Goal: Task Accomplishment & Management: Manage account settings

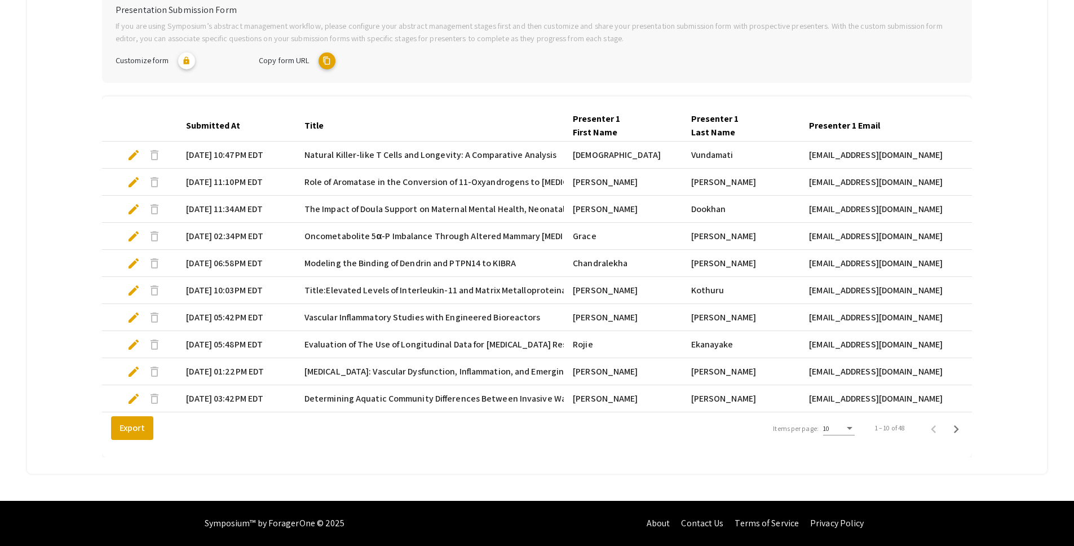
click at [89, 163] on mat-tab-group "Abstract Management Submissions Abstract Booklet Helpful articles Presentation …" at bounding box center [537, 177] width 1020 height 591
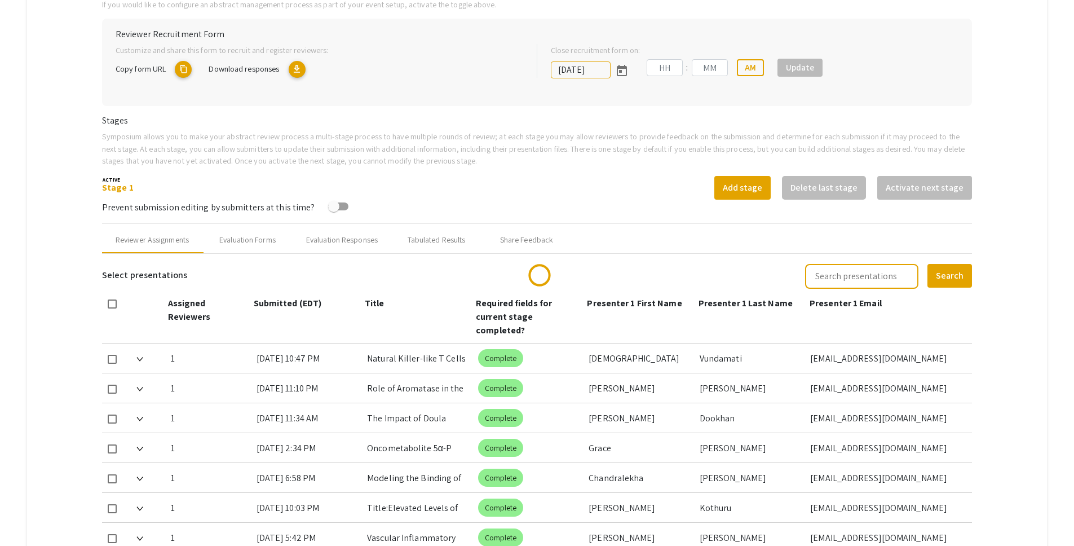
scroll to position [258, 0]
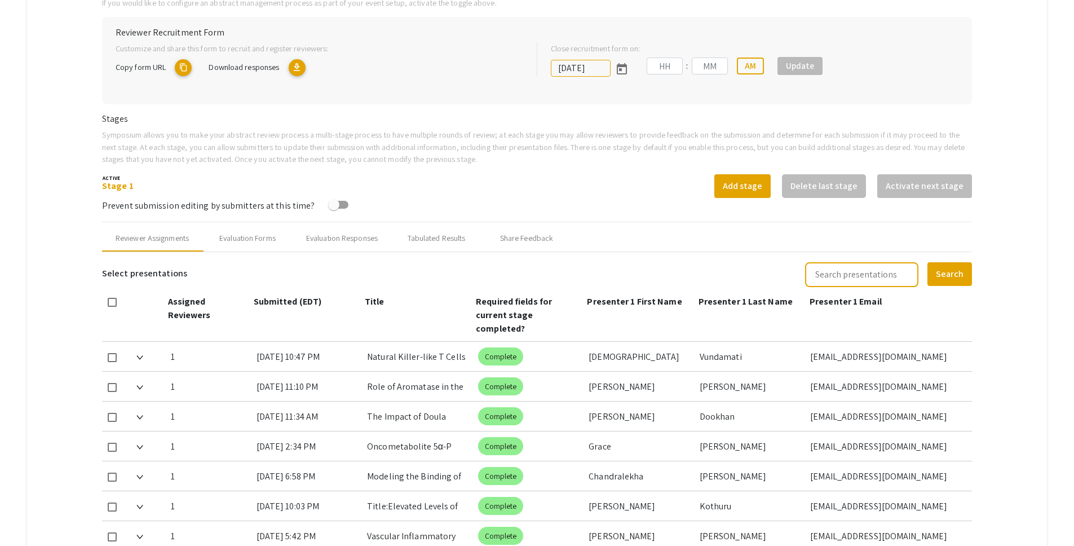
type input "[DATE]"
type input "05"
type input "00"
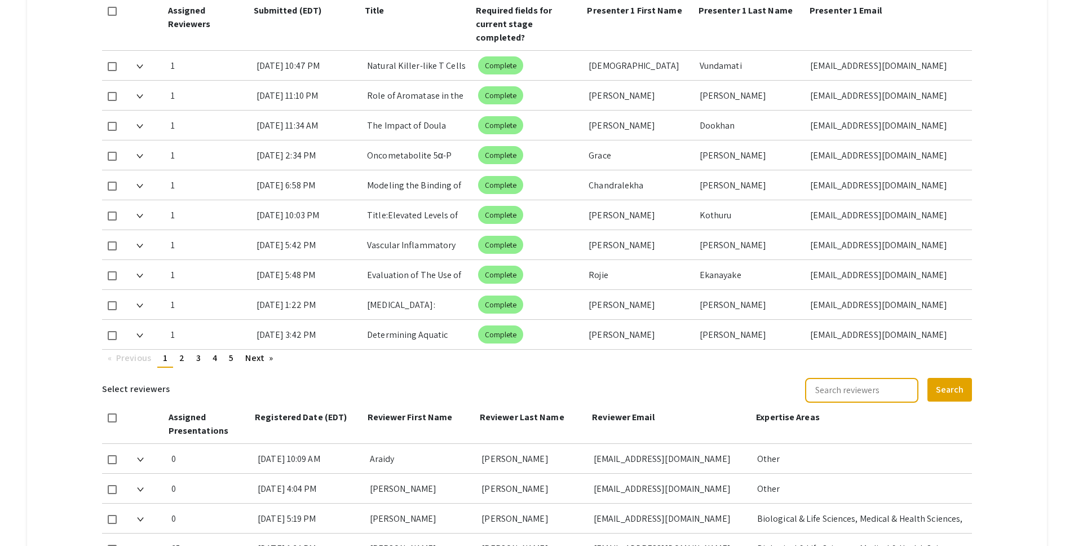
scroll to position [553, 0]
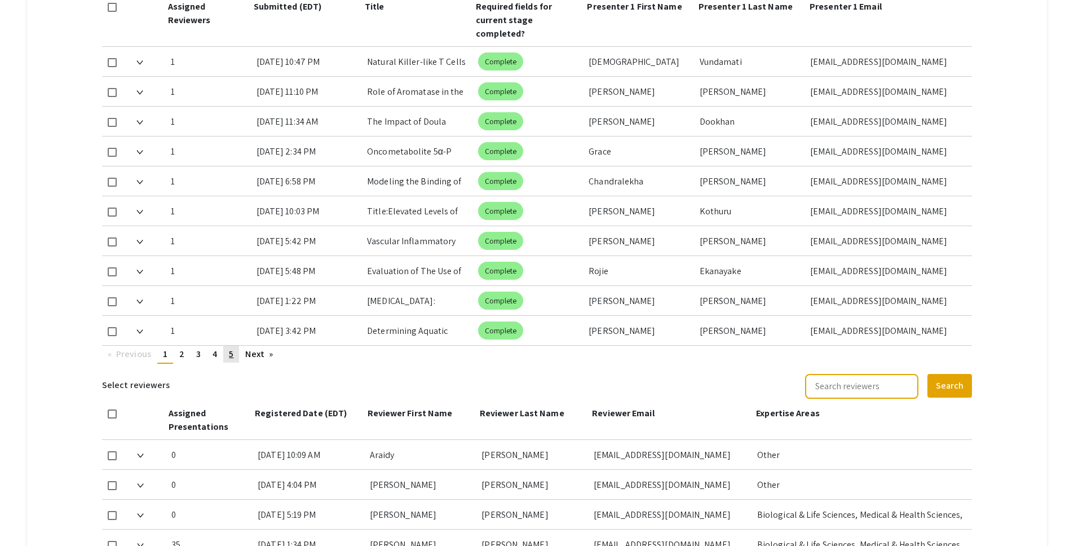
click at [230, 348] on span "5" at bounding box center [231, 354] width 5 height 12
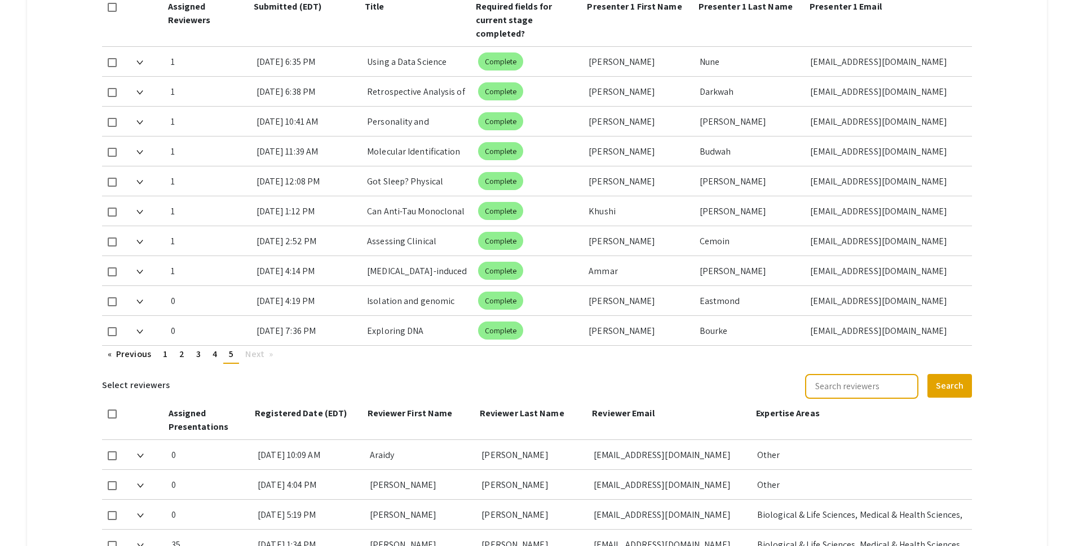
click at [231, 348] on span "5" at bounding box center [231, 354] width 5 height 12
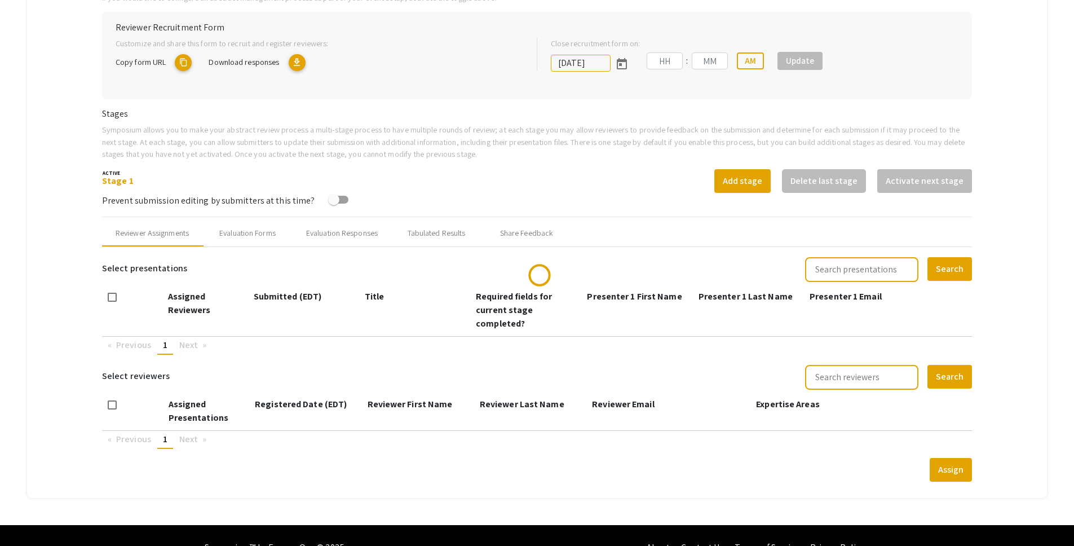
scroll to position [274, 0]
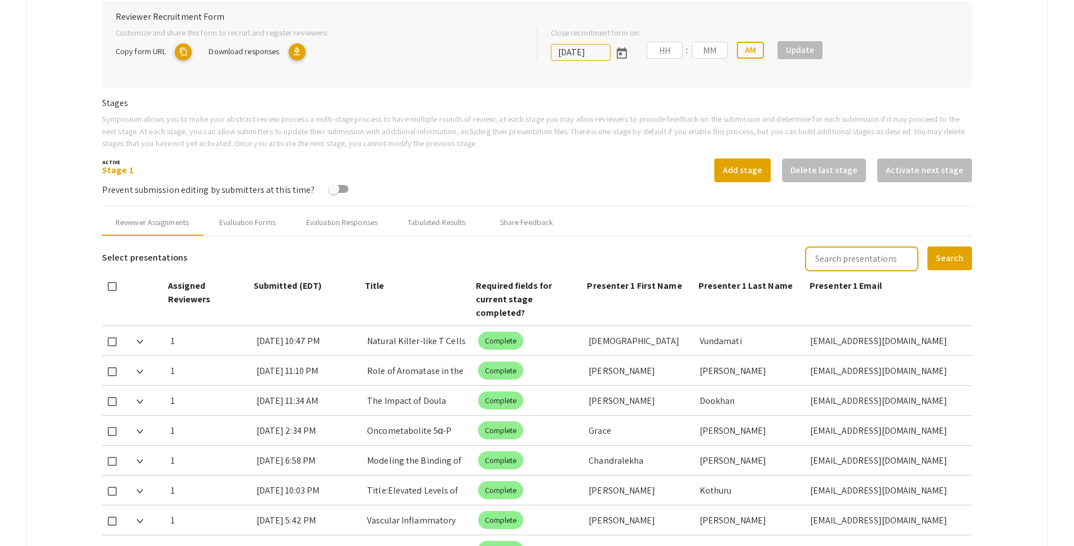
type input "10/25/2025"
type input "05"
type input "00"
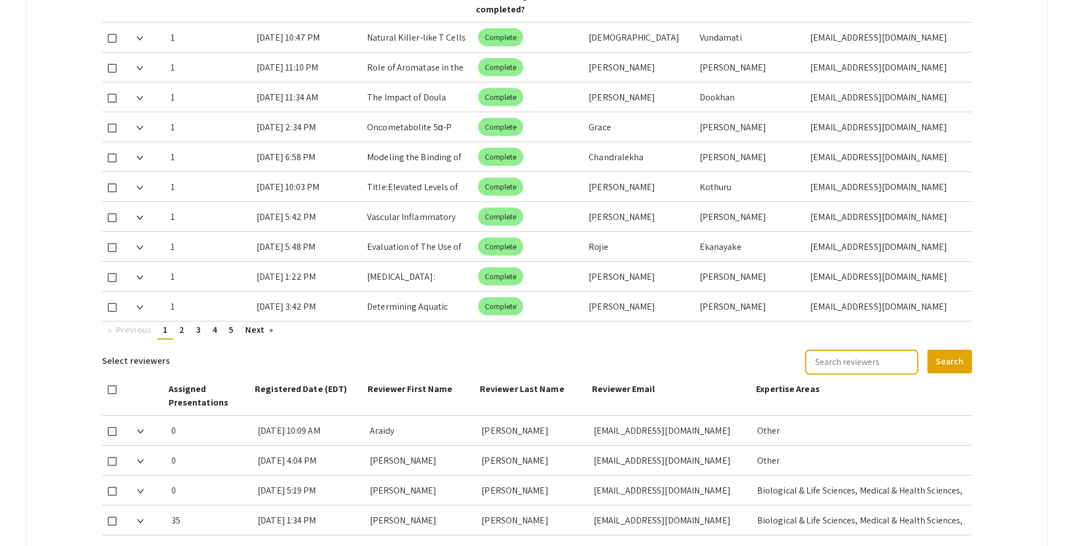
scroll to position [587, 0]
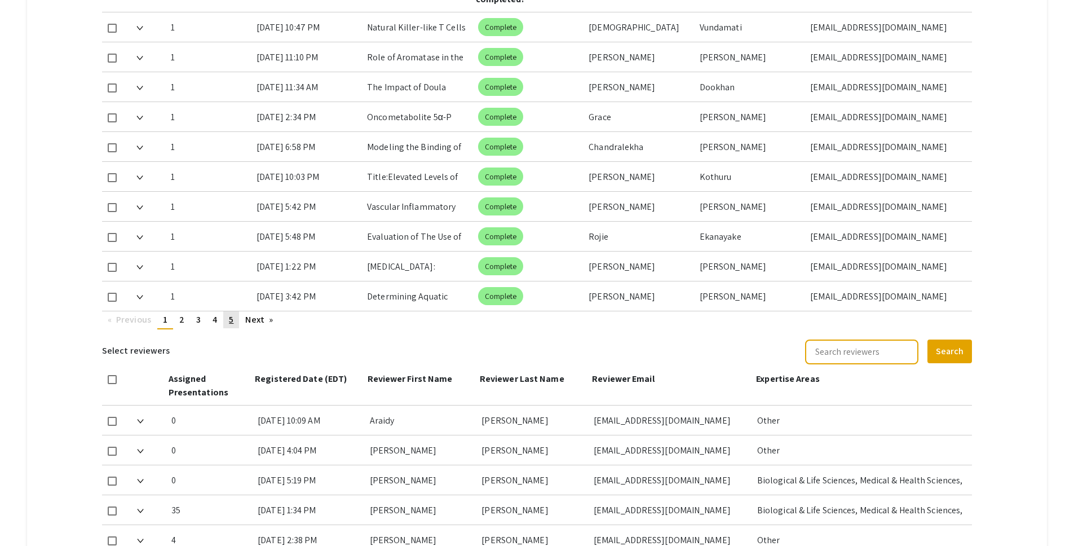
click at [236, 311] on link "page 5" at bounding box center [231, 319] width 16 height 17
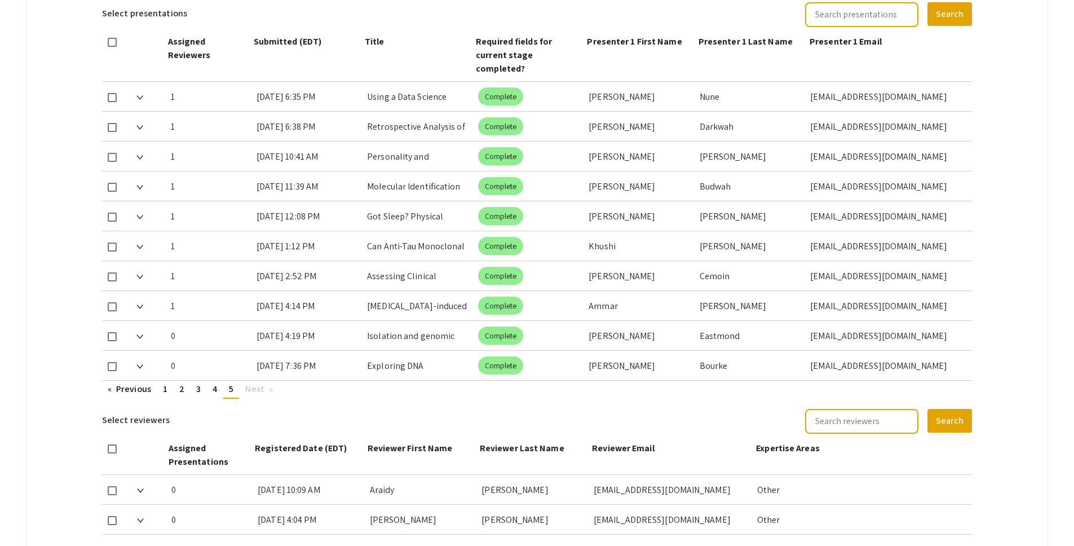
scroll to position [501, 0]
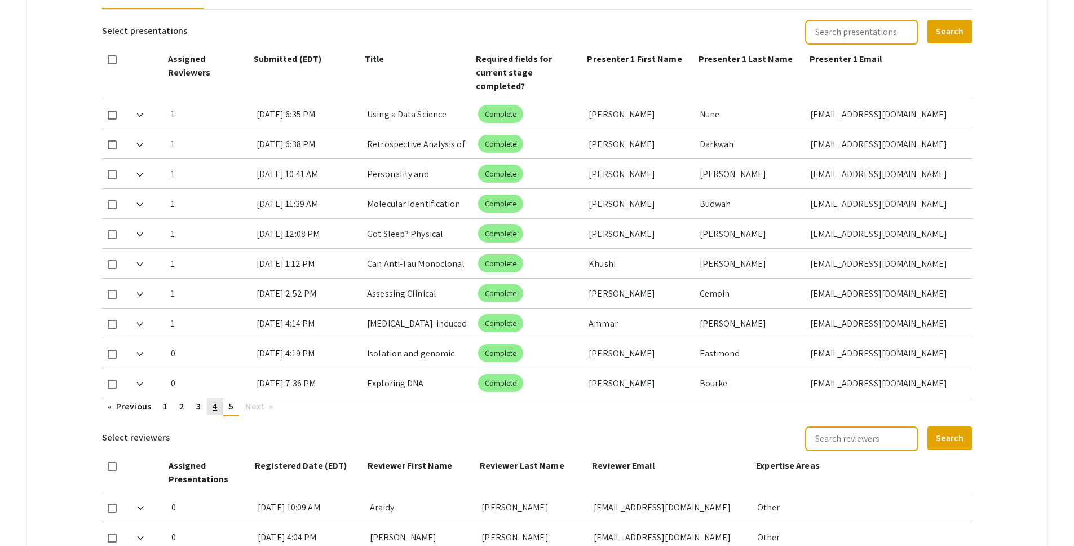
click at [214, 400] on span "4" at bounding box center [215, 406] width 5 height 12
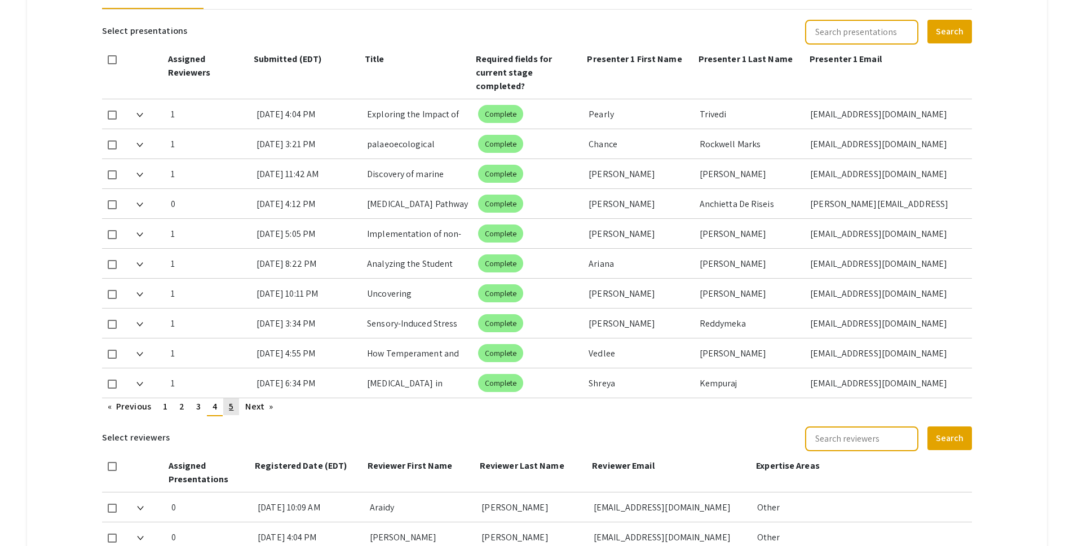
click at [229, 398] on link "page 5" at bounding box center [231, 406] width 16 height 17
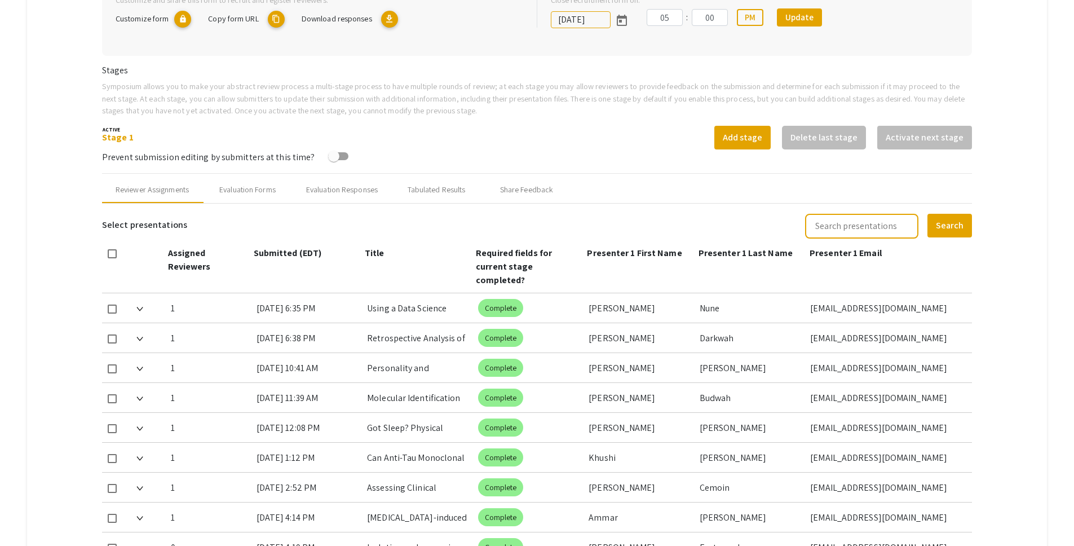
scroll to position [306, 0]
click at [240, 182] on div "Evaluation Forms" at bounding box center [247, 189] width 90 height 27
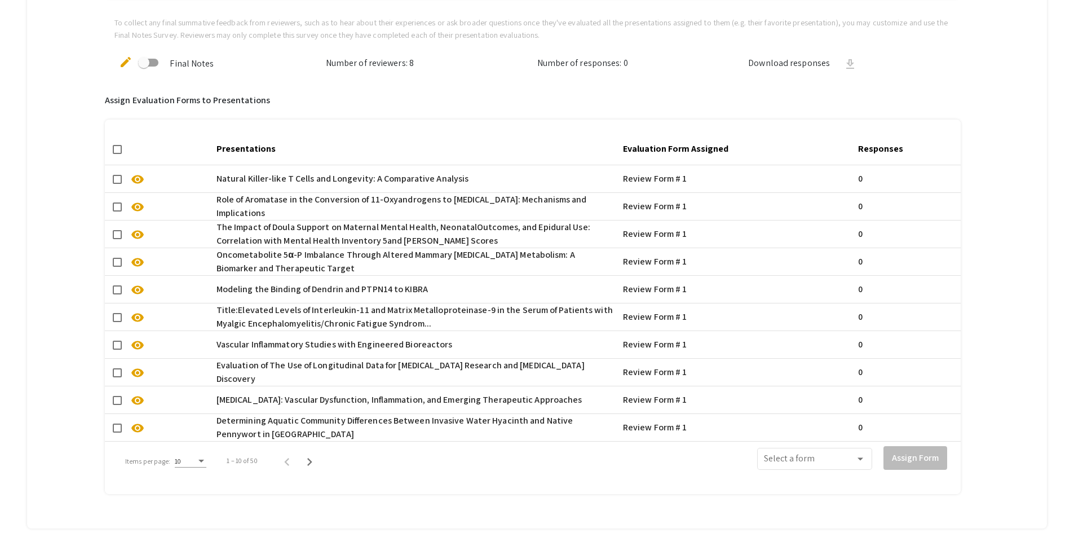
scroll to position [773, 0]
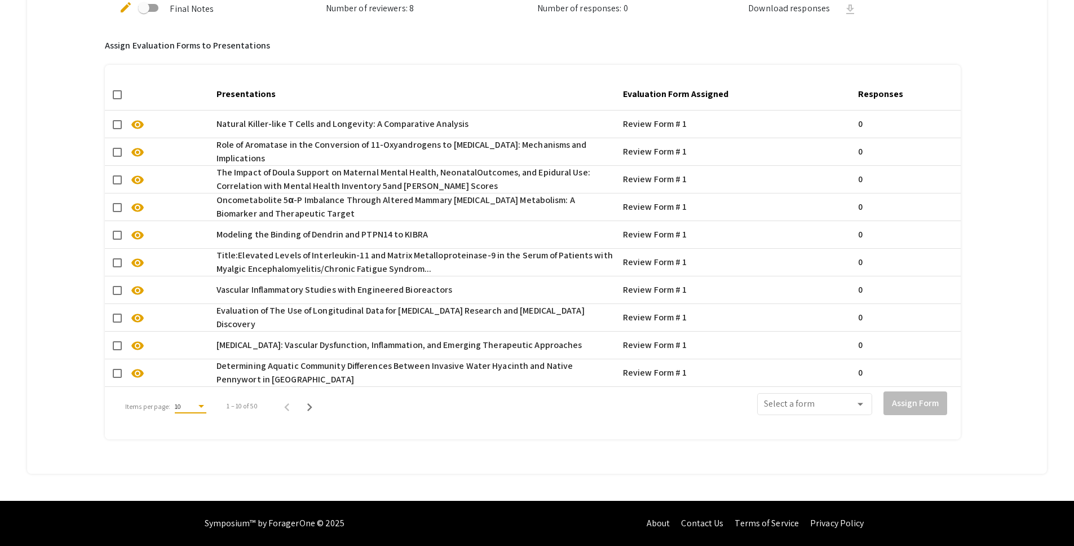
click at [197, 403] on div "Items per page:" at bounding box center [201, 407] width 10 height 8
click at [198, 457] on span "50" at bounding box center [190, 459] width 32 height 20
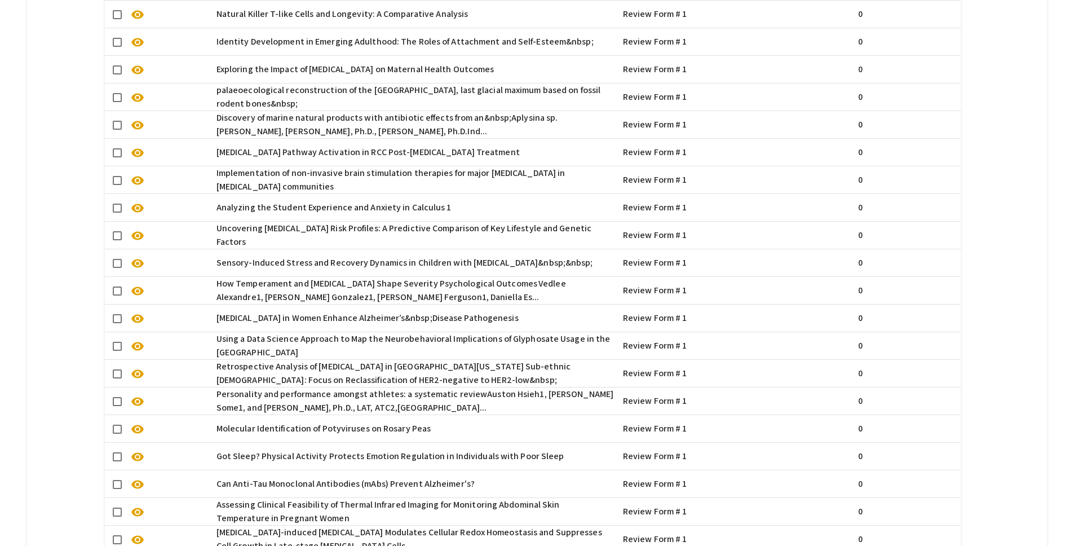
scroll to position [1878, 0]
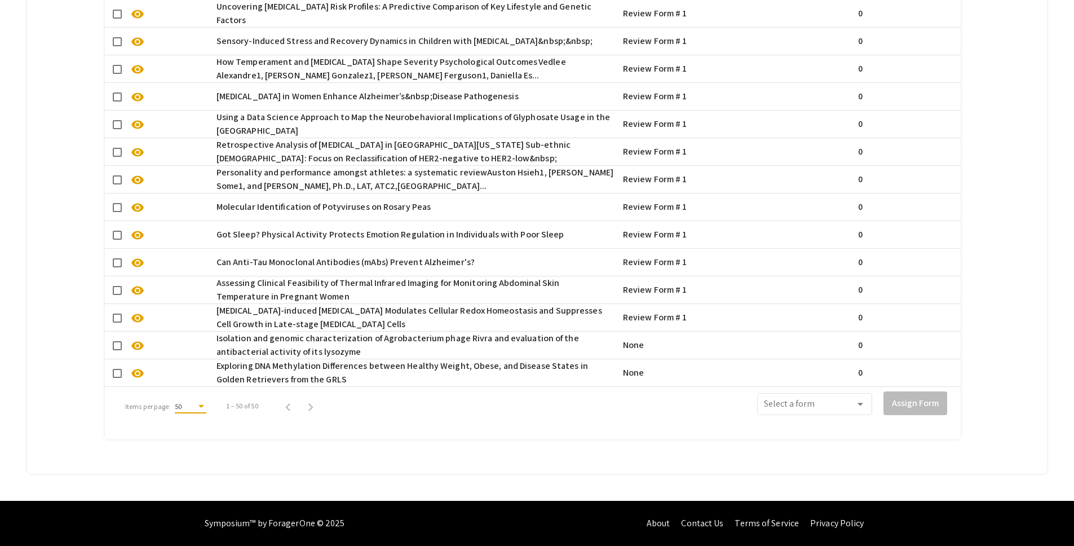
click at [121, 341] on span at bounding box center [117, 345] width 9 height 9
click at [117, 350] on input "checkbox" at bounding box center [117, 350] width 1 height 1
checkbox input "true"
click at [122, 369] on span at bounding box center [117, 373] width 9 height 9
click at [117, 378] on input "checkbox" at bounding box center [117, 378] width 1 height 1
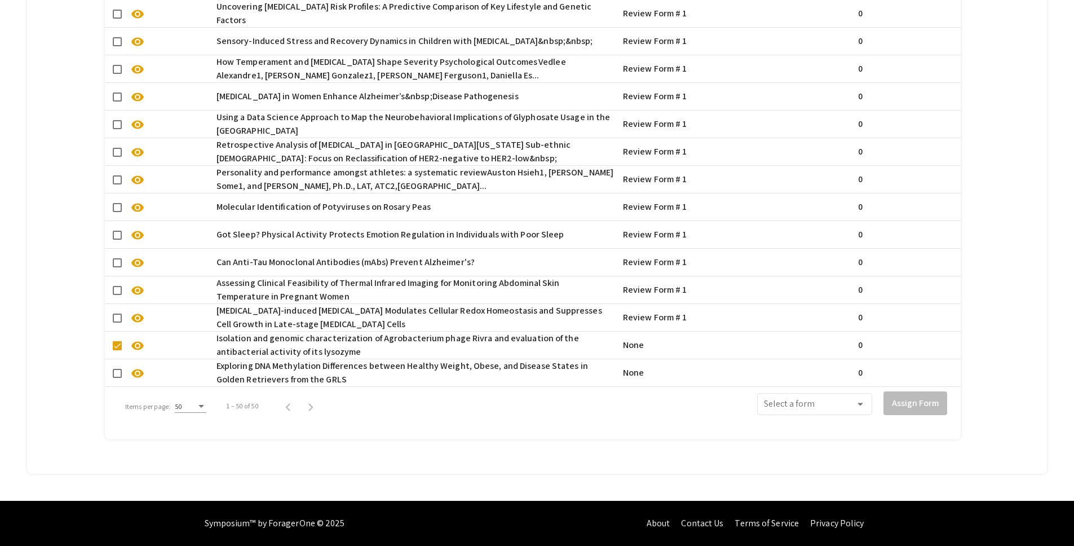
checkbox input "true"
click at [845, 402] on span at bounding box center [809, 406] width 91 height 10
click at [841, 428] on span "Review Form # 1" at bounding box center [822, 425] width 101 height 27
click at [924, 391] on button "Assign Form" at bounding box center [915, 403] width 64 height 24
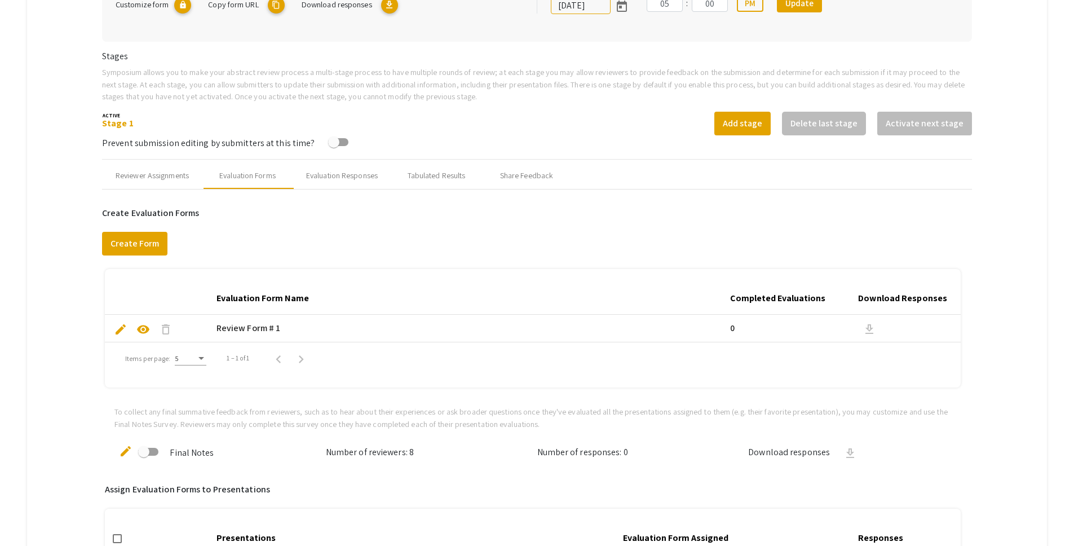
scroll to position [311, 0]
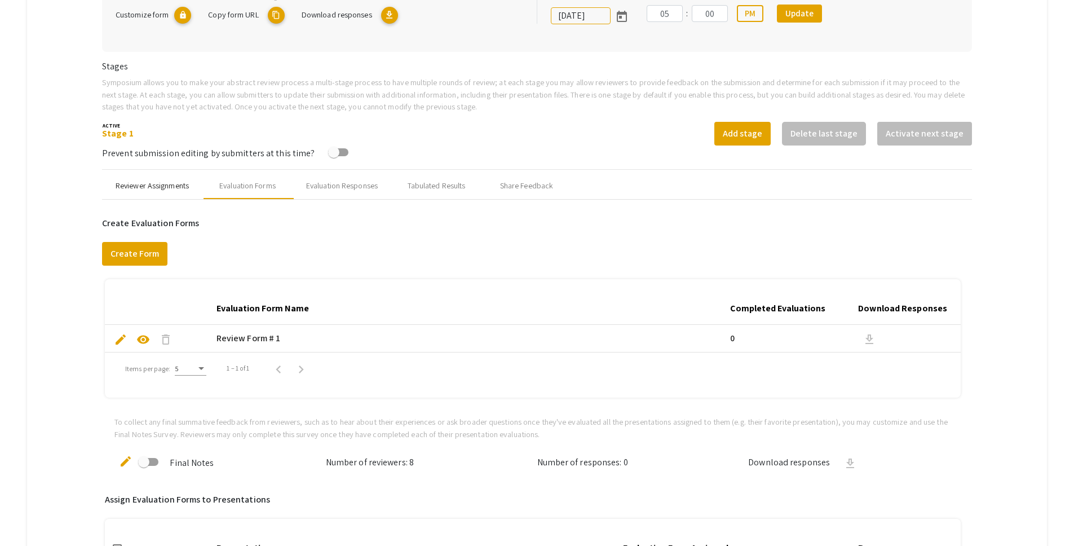
click at [139, 184] on div "Reviewer Assignments" at bounding box center [152, 186] width 73 height 12
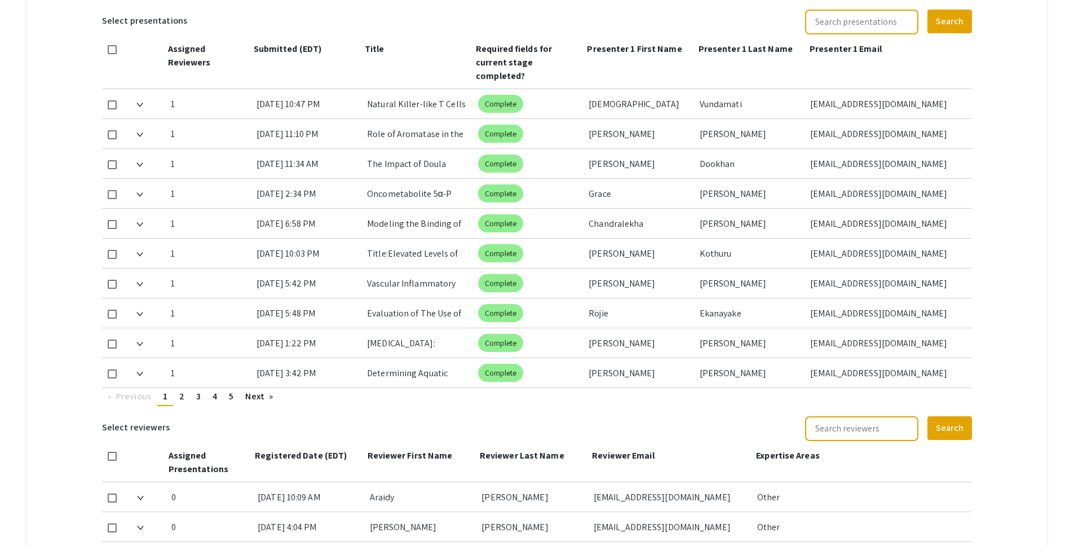
scroll to position [516, 0]
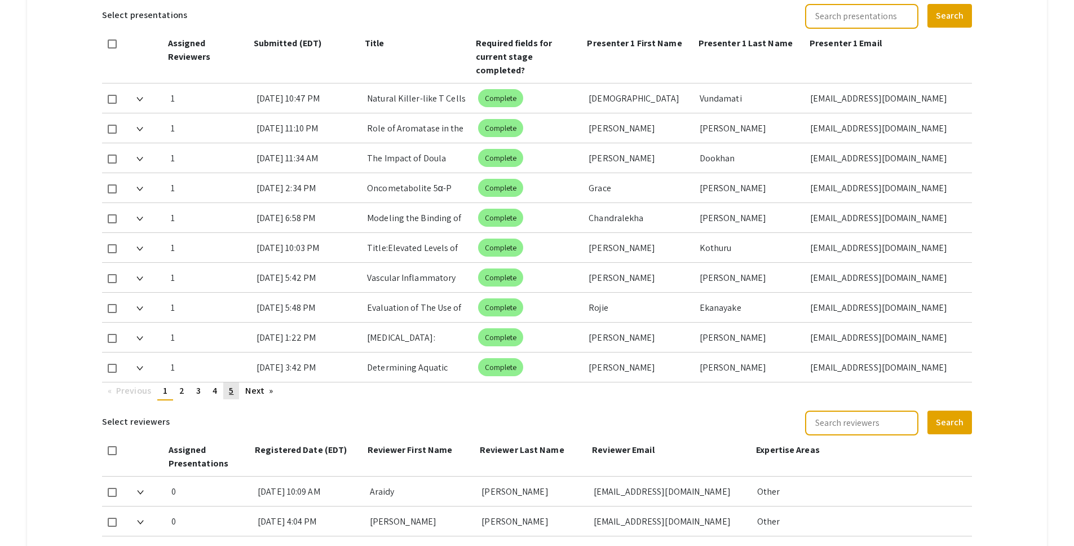
click at [233, 385] on span "5" at bounding box center [231, 391] width 5 height 12
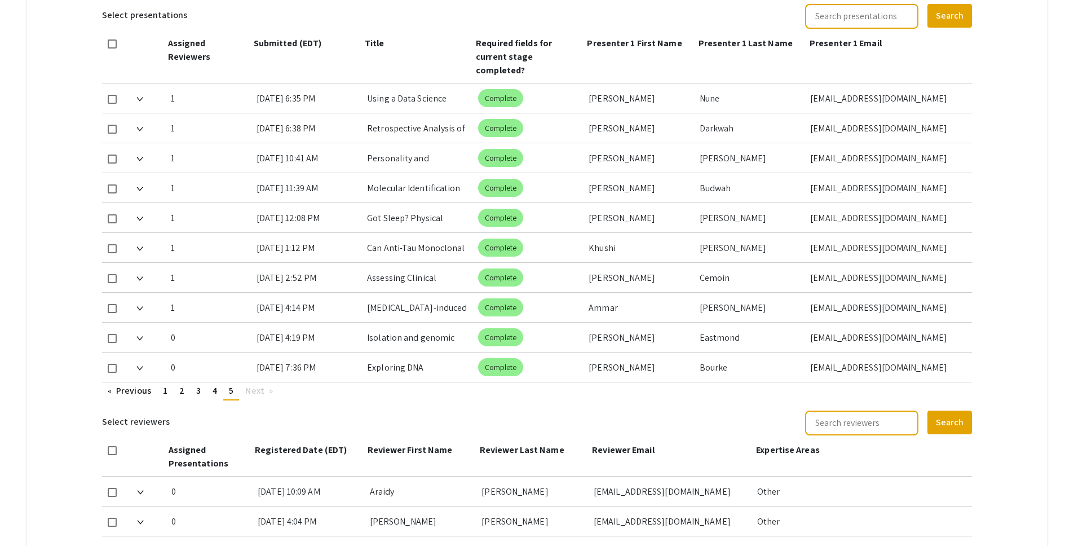
click at [114, 334] on span at bounding box center [112, 338] width 9 height 9
click at [112, 343] on input "checkbox" at bounding box center [112, 343] width 1 height 1
checkbox input "true"
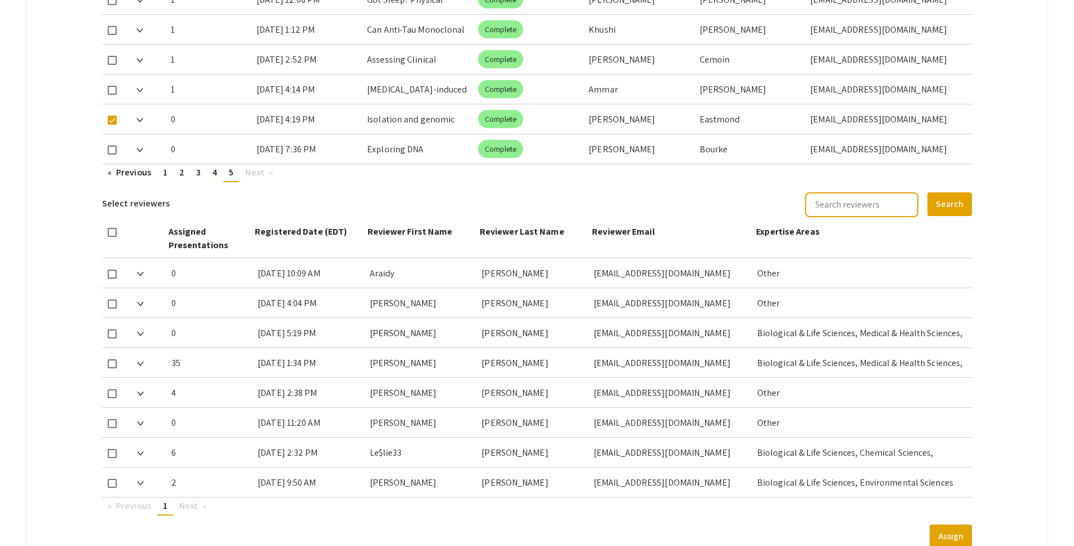
scroll to position [812, 0]
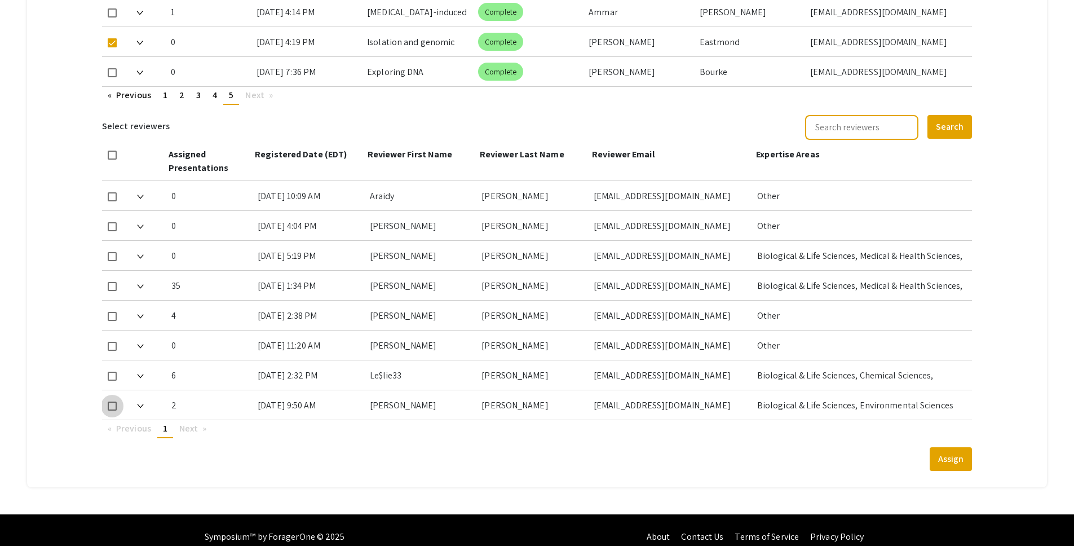
click at [116, 401] on span at bounding box center [112, 405] width 9 height 9
click at [112, 410] on input "checkbox" at bounding box center [112, 410] width 1 height 1
checkbox input "true"
click at [962, 447] on button "Assign" at bounding box center [951, 459] width 42 height 24
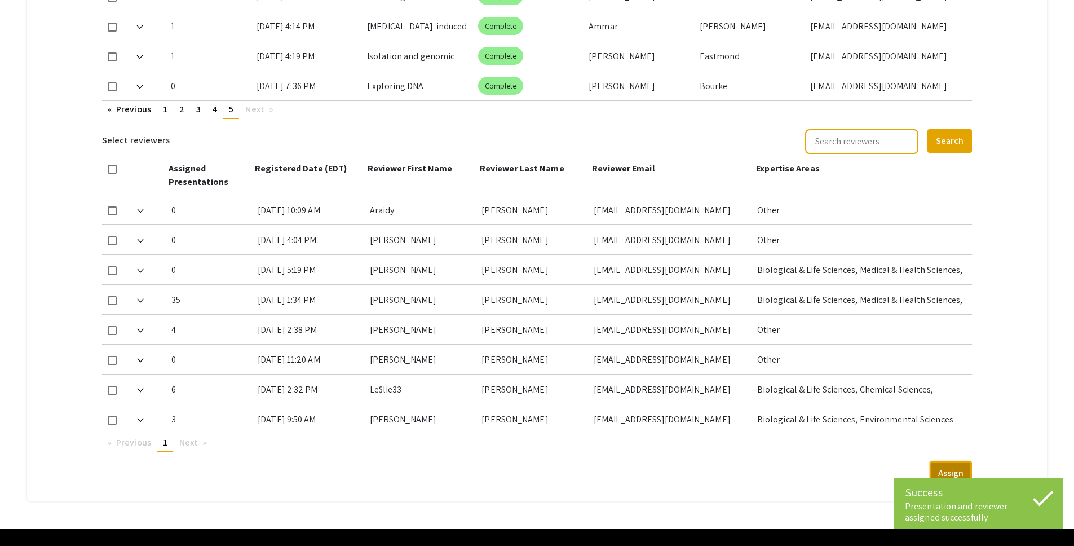
scroll to position [796, 0]
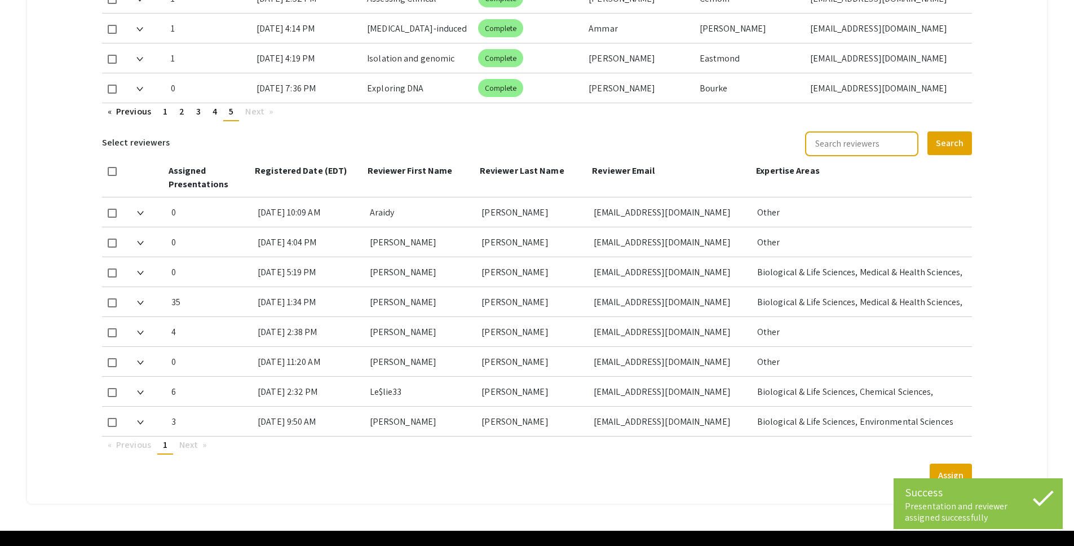
click at [114, 85] on span at bounding box center [112, 89] width 9 height 9
click at [112, 94] on input "checkbox" at bounding box center [112, 94] width 1 height 1
checkbox input "true"
click at [114, 298] on span at bounding box center [112, 302] width 9 height 9
click at [112, 307] on input "checkbox" at bounding box center [112, 307] width 1 height 1
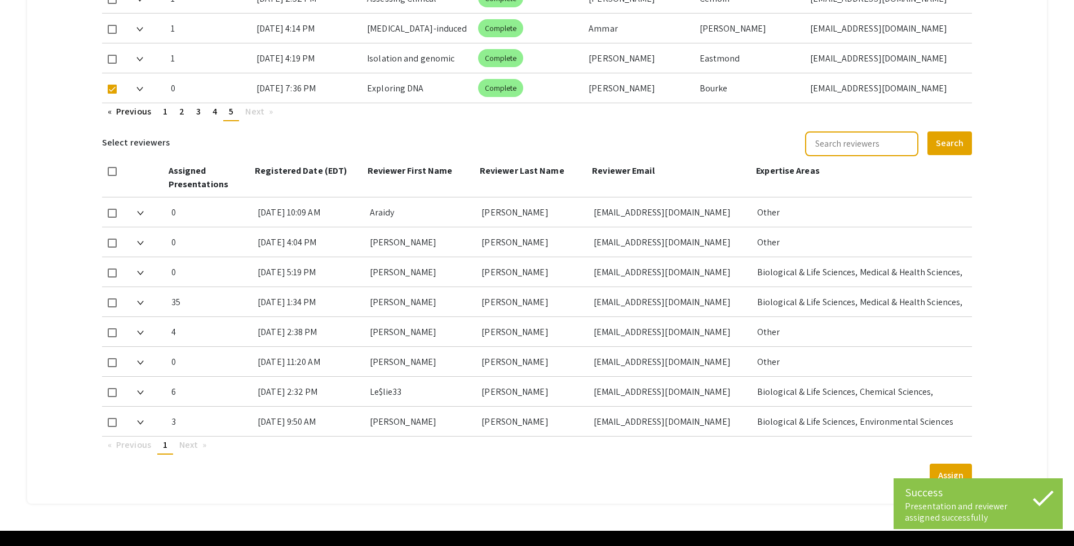
checkbox input "true"
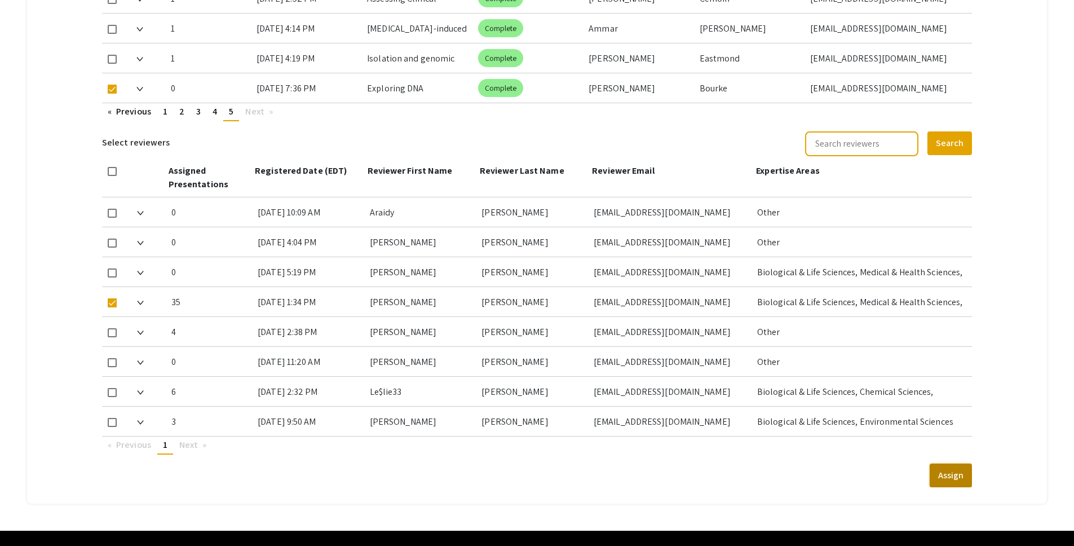
click at [950, 466] on button "Assign" at bounding box center [951, 475] width 42 height 24
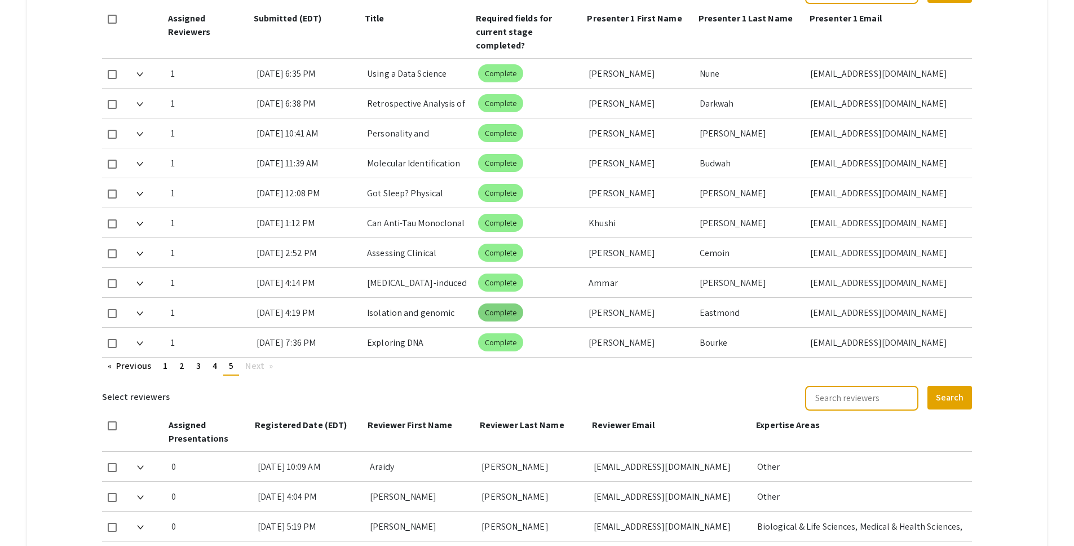
scroll to position [537, 0]
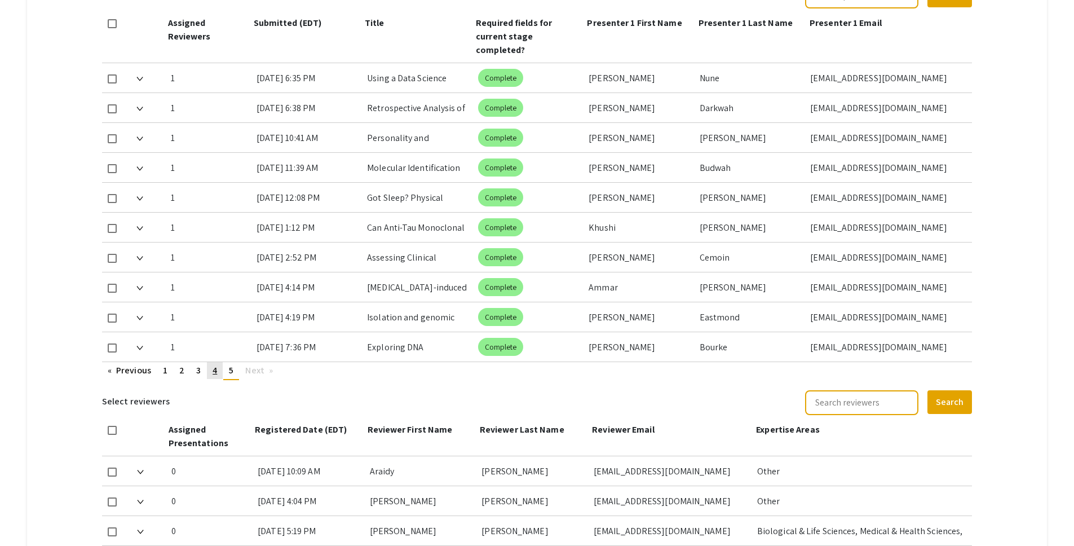
click at [219, 362] on link "page 4" at bounding box center [215, 370] width 16 height 17
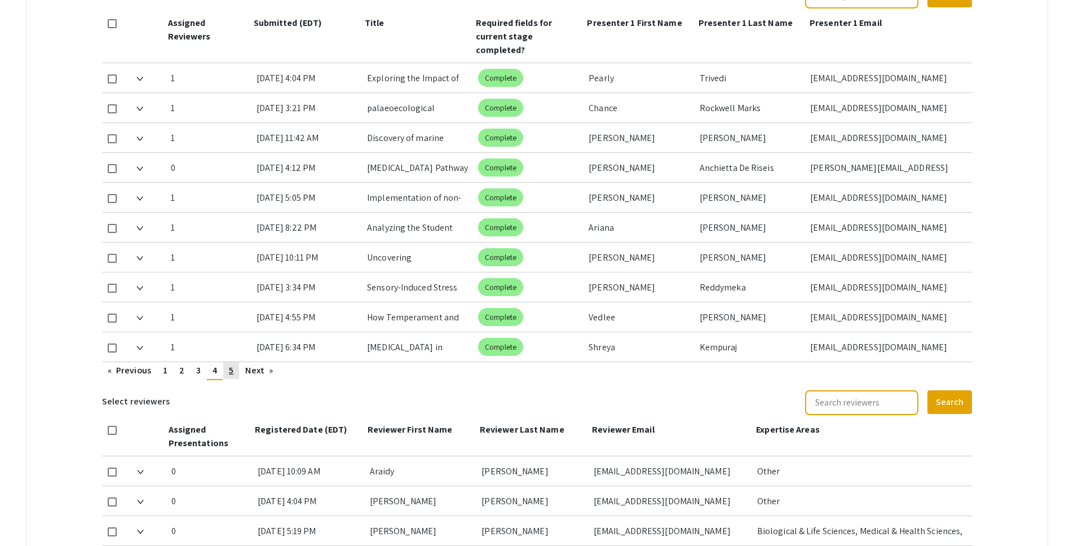
click at [231, 364] on span "5" at bounding box center [231, 370] width 5 height 12
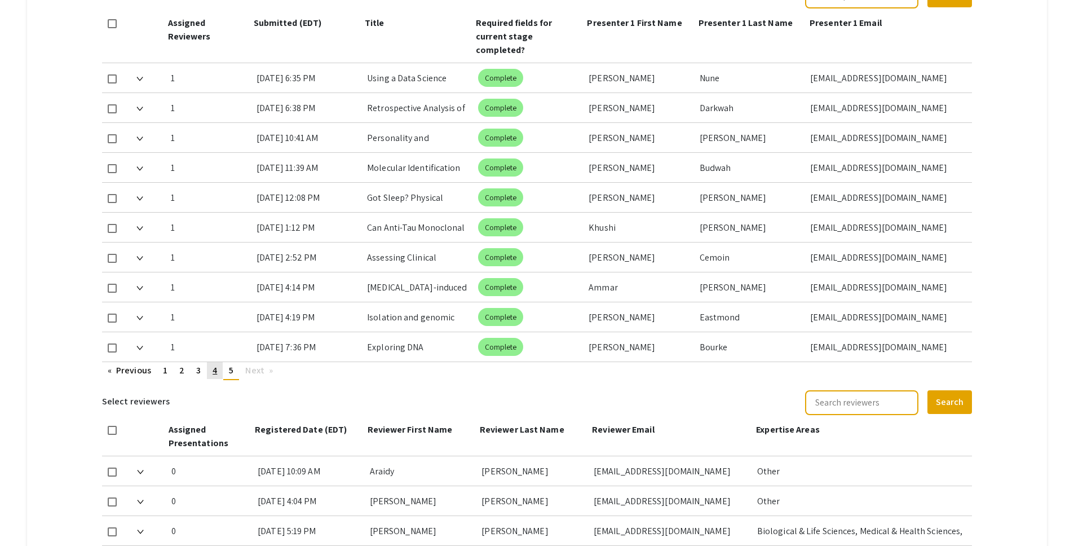
click at [215, 364] on span "4" at bounding box center [215, 370] width 5 height 12
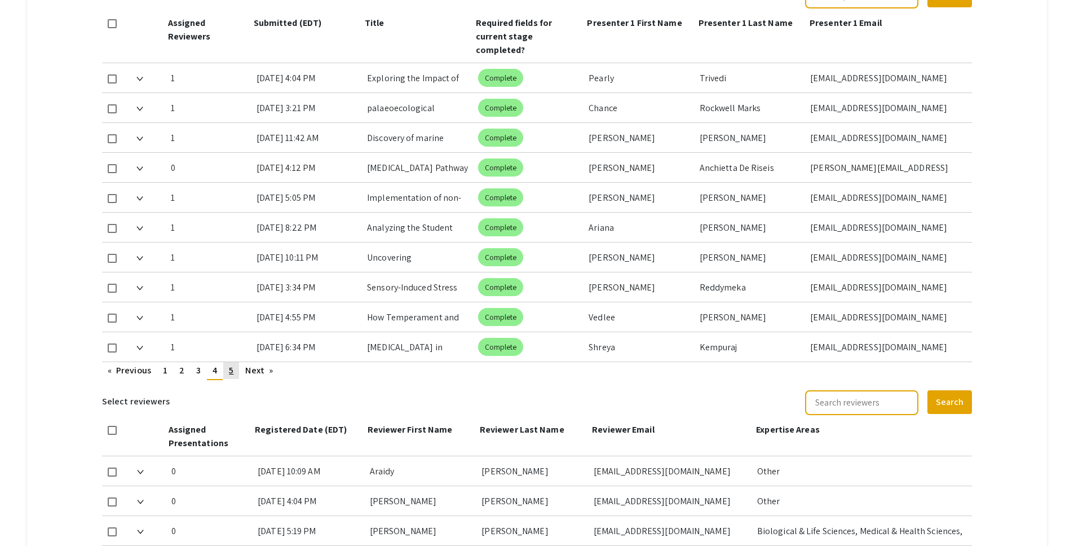
click at [231, 364] on span "5" at bounding box center [231, 370] width 5 height 12
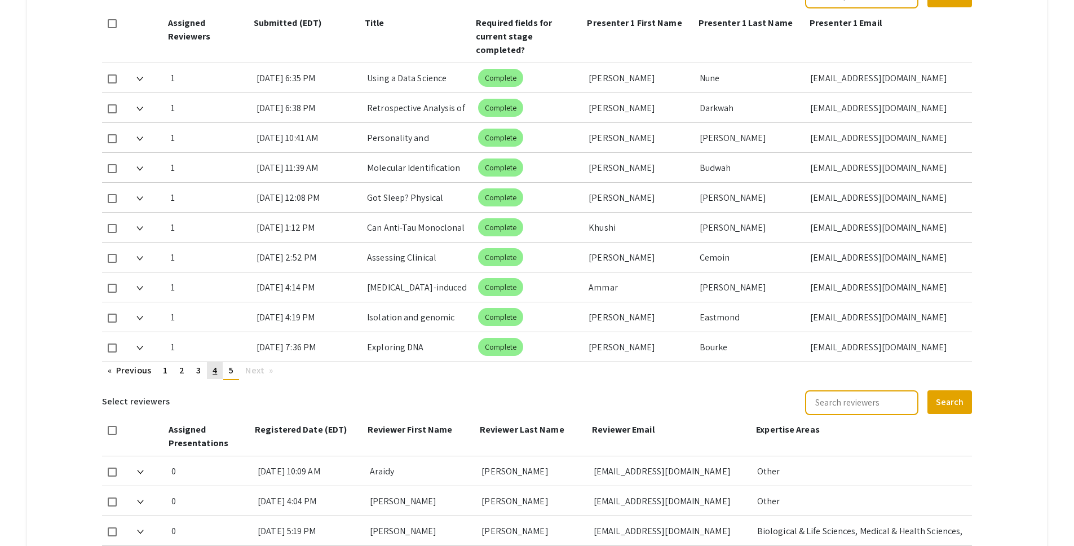
click at [210, 362] on link "page 4" at bounding box center [215, 370] width 16 height 17
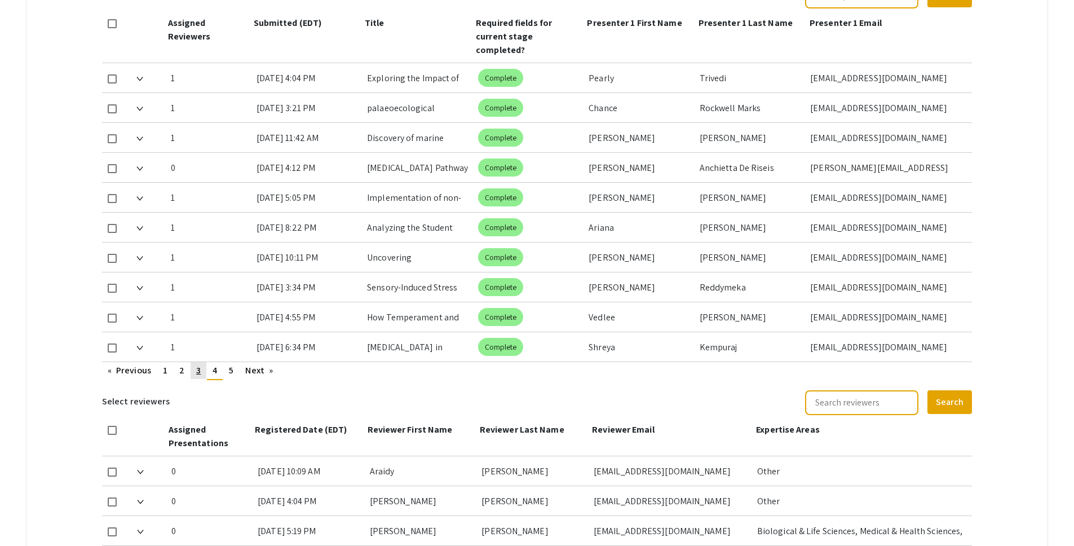
click at [192, 362] on link "page 3" at bounding box center [199, 370] width 16 height 17
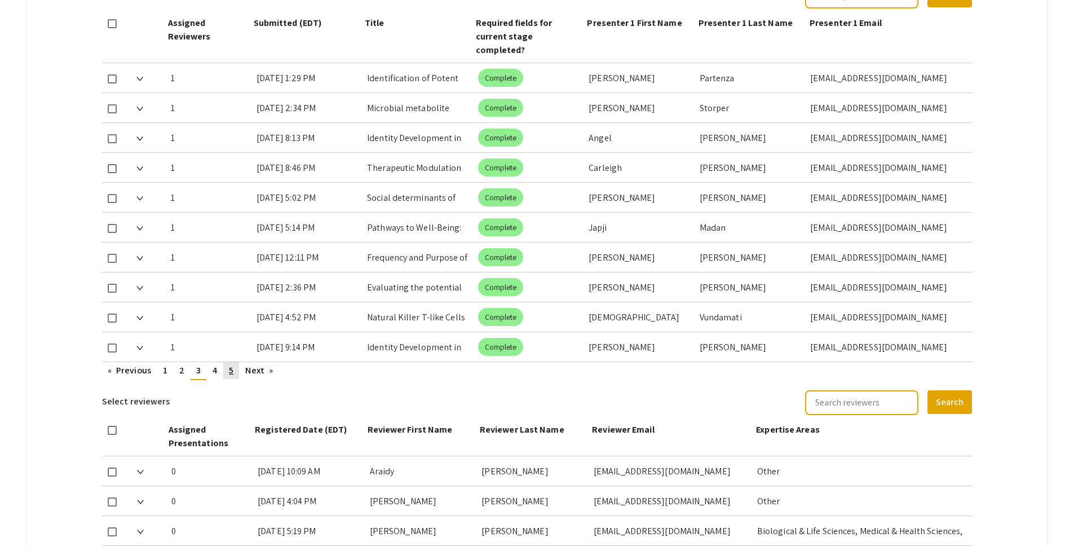
click at [232, 364] on span "5" at bounding box center [231, 370] width 5 height 12
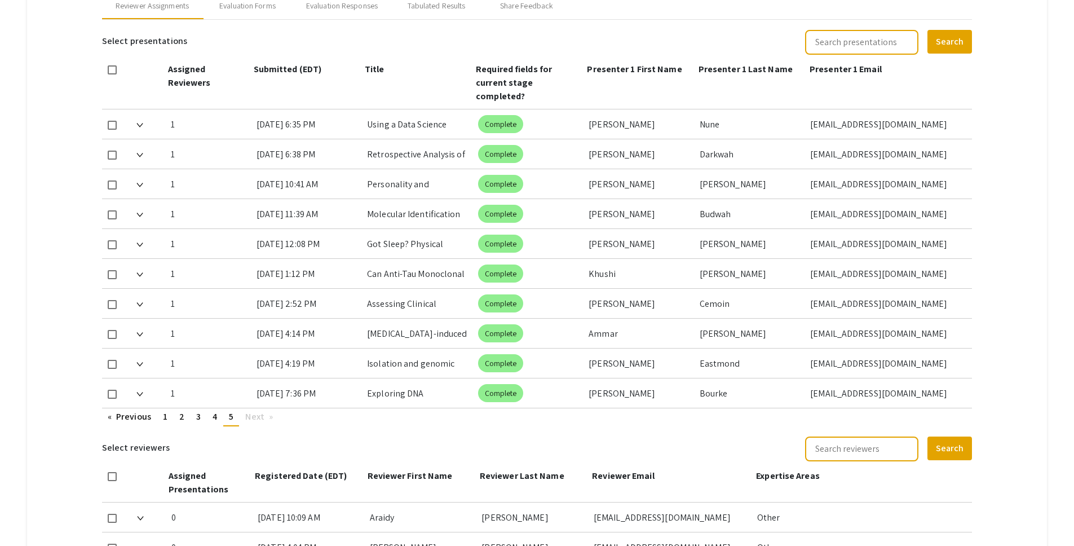
scroll to position [473, 0]
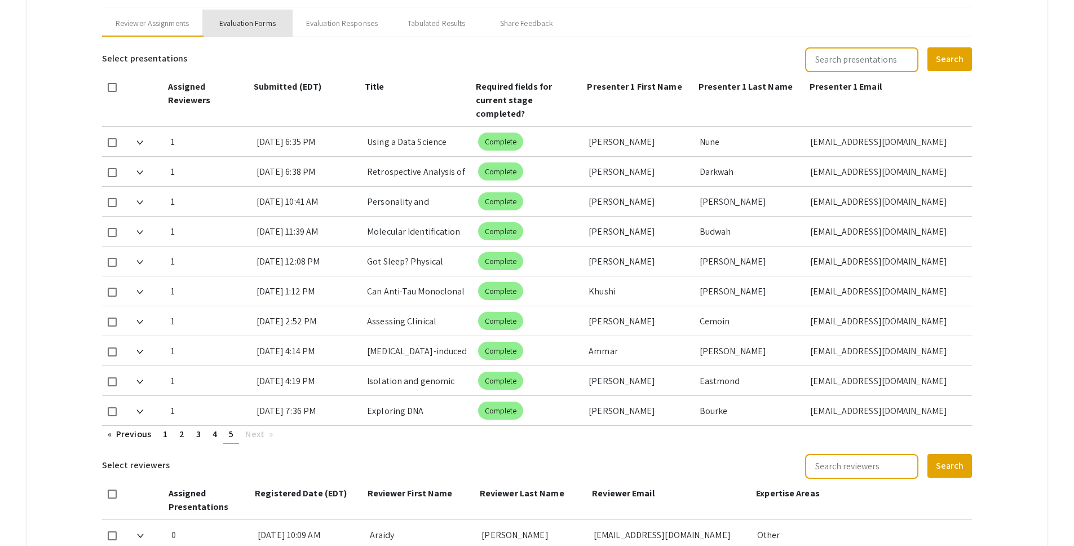
click at [271, 28] on div "Evaluation Forms" at bounding box center [247, 23] width 56 height 12
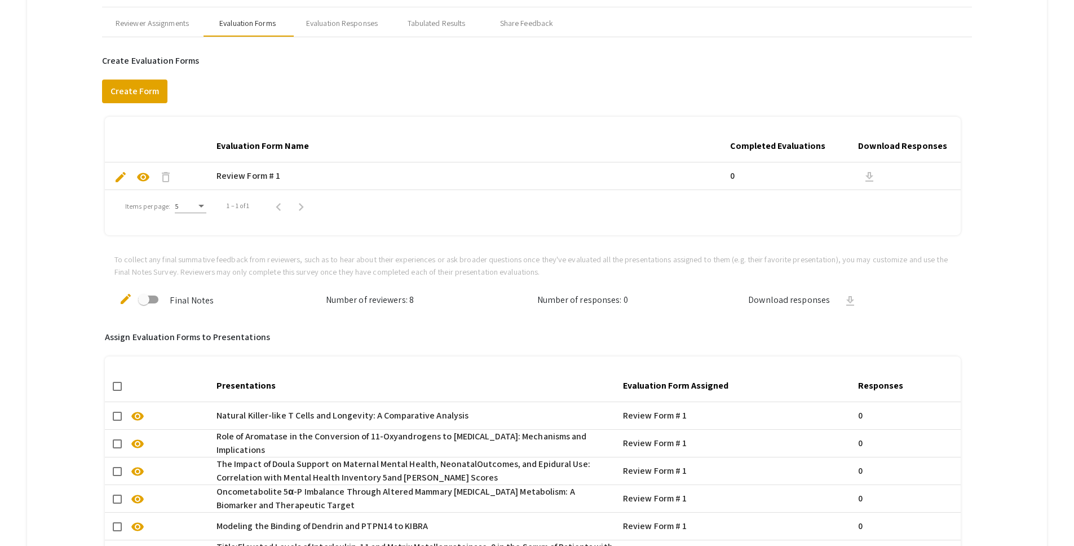
scroll to position [773, 0]
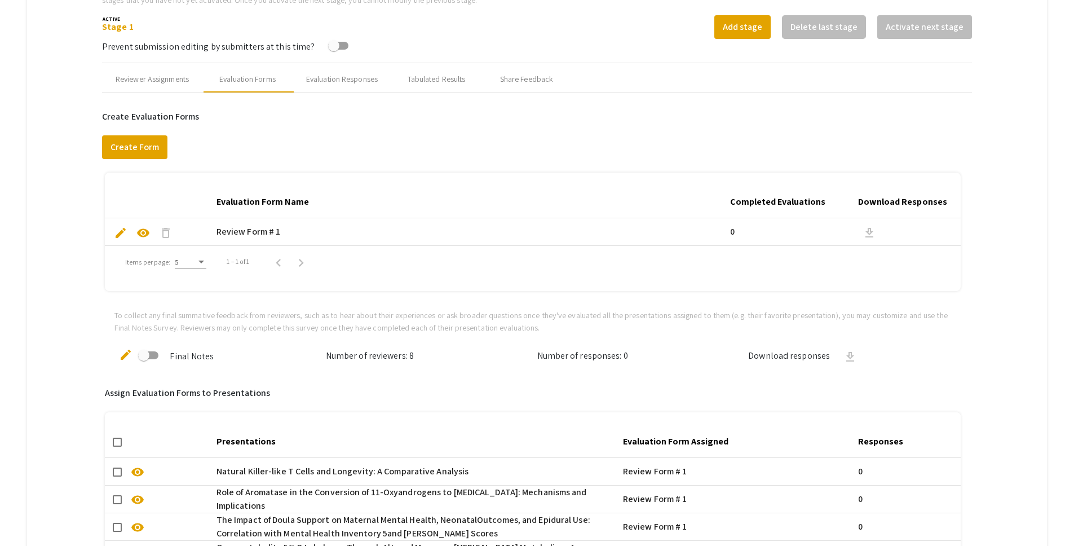
scroll to position [215, 0]
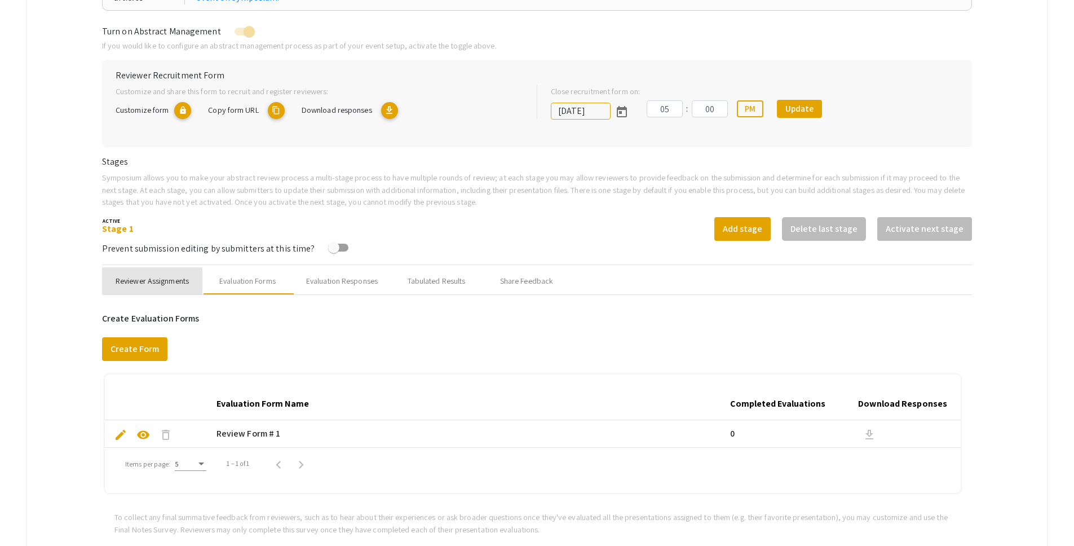
click at [153, 281] on div "Reviewer Assignments" at bounding box center [152, 281] width 73 height 12
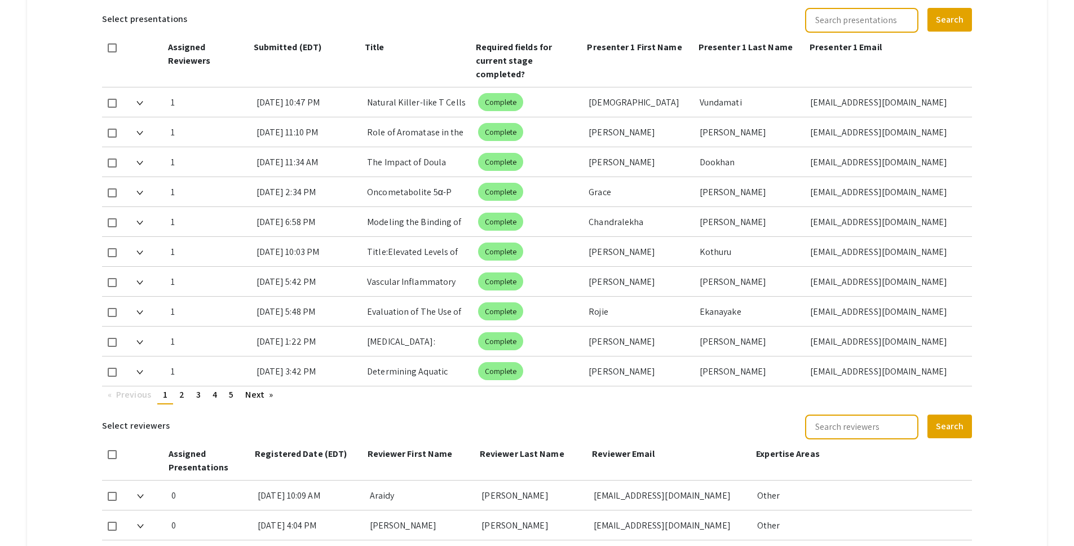
scroll to position [513, 0]
click at [59, 91] on mat-tab-group "Abstract Management Submissions Abstract Booklet Helpful articles Abstract Mana…" at bounding box center [537, 202] width 1020 height 1168
click at [1010, 361] on mat-tab-group "Abstract Management Submissions Abstract Booklet Helpful articles Abstract Mana…" at bounding box center [537, 202] width 1020 height 1168
click at [1001, 132] on mat-tab-group "Abstract Management Submissions Abstract Booklet Helpful articles Abstract Mana…" at bounding box center [537, 202] width 1020 height 1168
click at [1041, 52] on mat-tab-group "Abstract Management Submissions Abstract Booklet Helpful articles Abstract Mana…" at bounding box center [537, 202] width 1020 height 1168
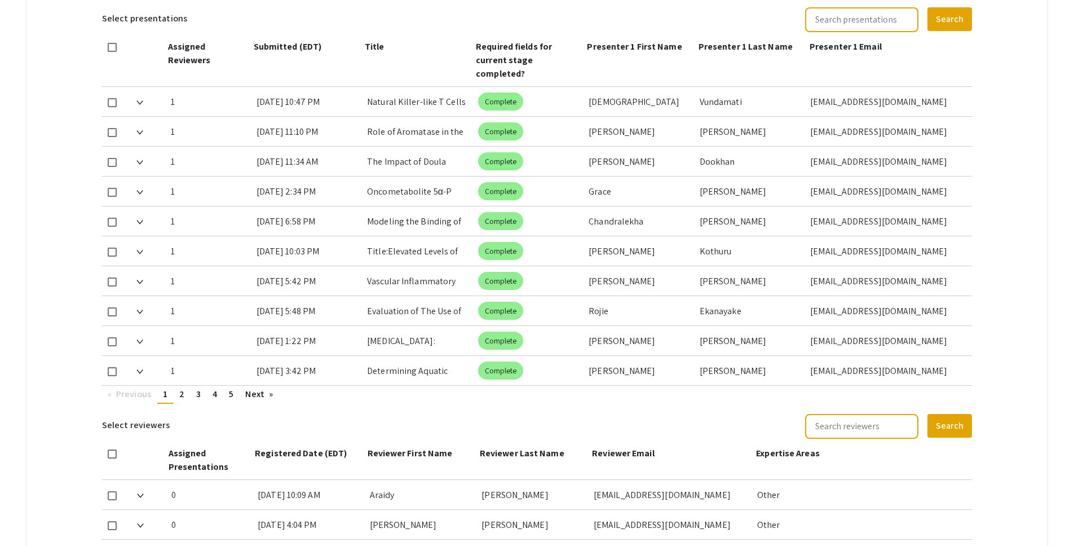
click at [1016, 105] on mat-tab-group "Abstract Management Submissions Abstract Booklet Helpful articles Abstract Mana…" at bounding box center [537, 202] width 1020 height 1168
click at [232, 388] on span "5" at bounding box center [231, 394] width 5 height 12
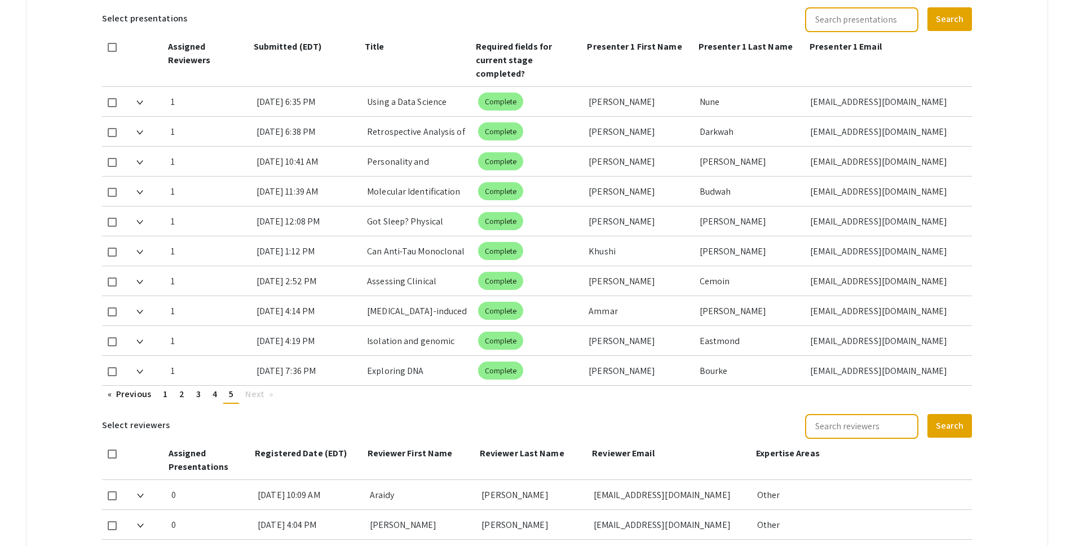
click at [988, 88] on mat-tab-group "Abstract Management Submissions Abstract Booklet Helpful articles Abstract Mana…" at bounding box center [537, 202] width 1020 height 1168
click at [1024, 61] on mat-tab-group "Abstract Management Submissions Abstract Booklet Helpful articles Abstract Mana…" at bounding box center [537, 202] width 1020 height 1168
click at [64, 232] on mat-tab-group "Abstract Management Submissions Abstract Booklet Helpful articles Abstract Mana…" at bounding box center [537, 202] width 1020 height 1168
click at [68, 59] on mat-tab-group "Abstract Management Submissions Abstract Booklet Helpful articles Abstract Mana…" at bounding box center [537, 202] width 1020 height 1168
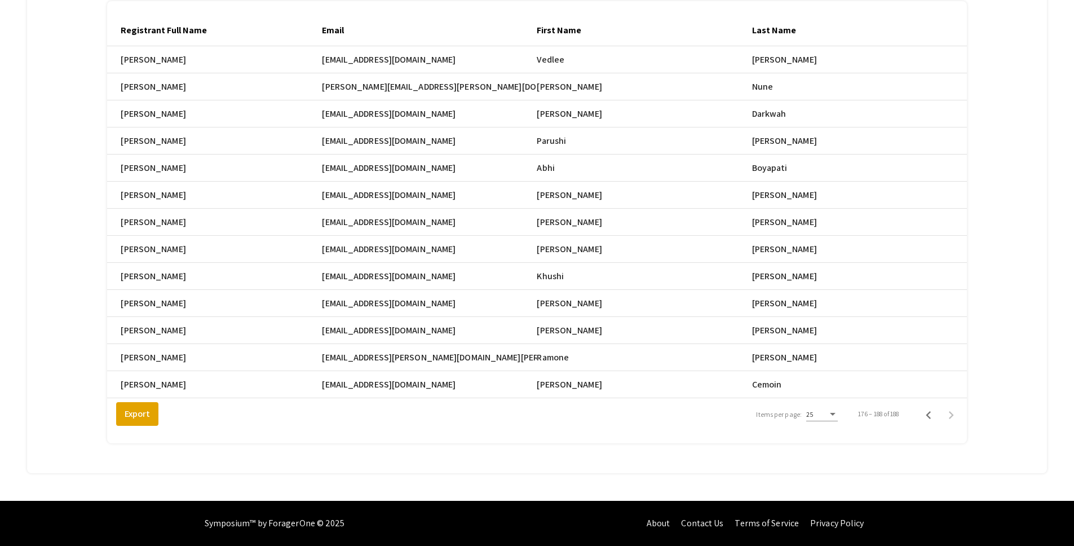
scroll to position [0, 492]
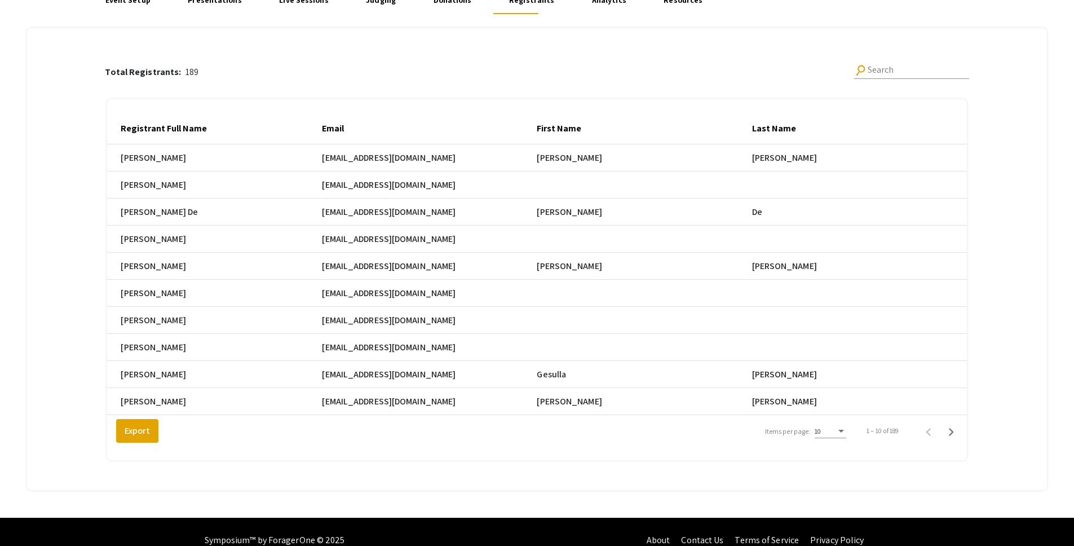
scroll to position [129, 0]
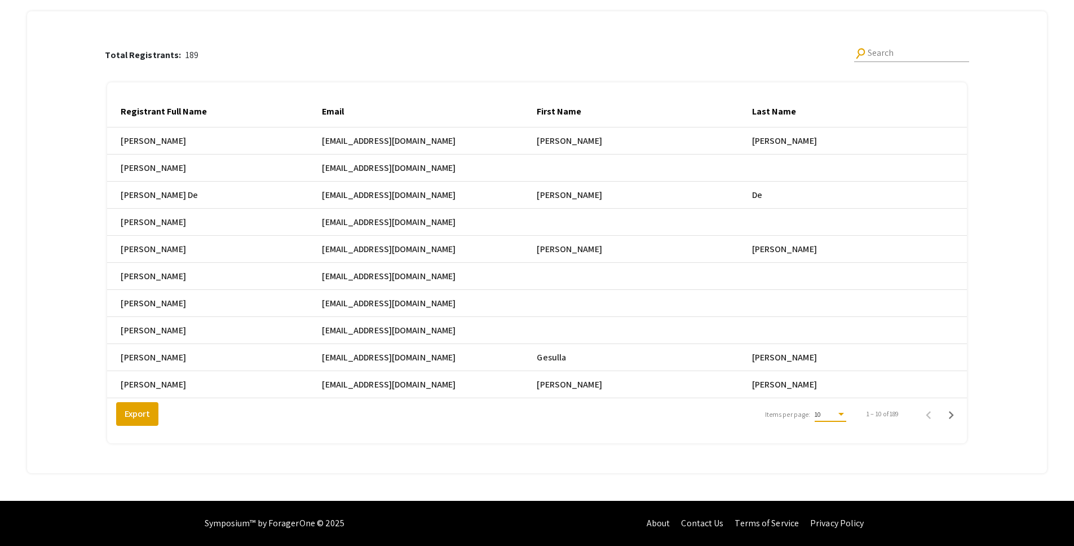
click at [843, 417] on div "Items per page:" at bounding box center [841, 414] width 10 height 8
click at [841, 447] on div at bounding box center [537, 273] width 1074 height 546
click at [843, 439] on div "Registrant Full Name Email First Name Last Name Email Address Phone Number Sele…" at bounding box center [536, 262] width 859 height 361
click at [836, 415] on div "10" at bounding box center [825, 414] width 21 height 8
click at [834, 432] on span "25" at bounding box center [837, 435] width 32 height 20
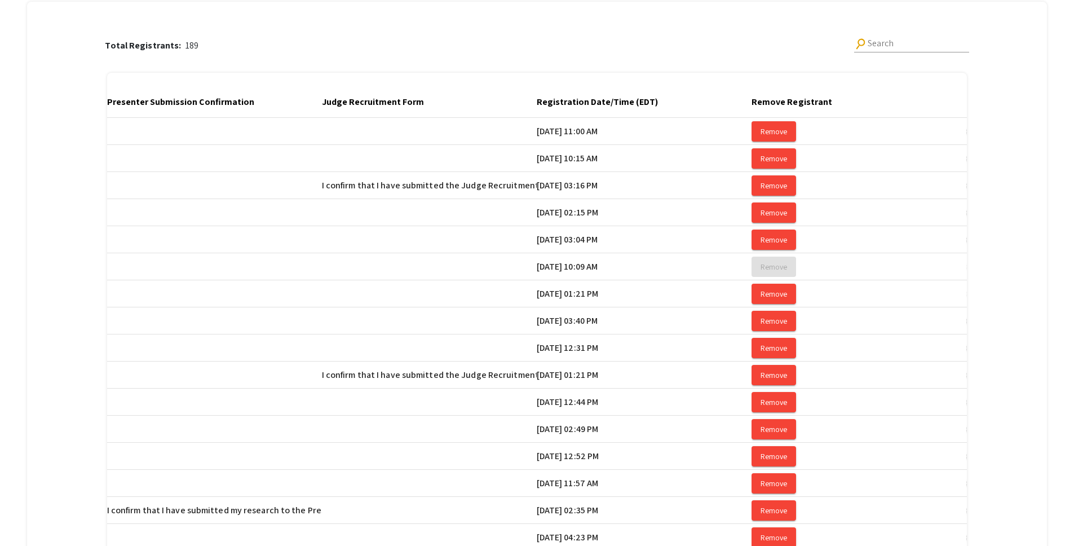
scroll to position [0, 2166]
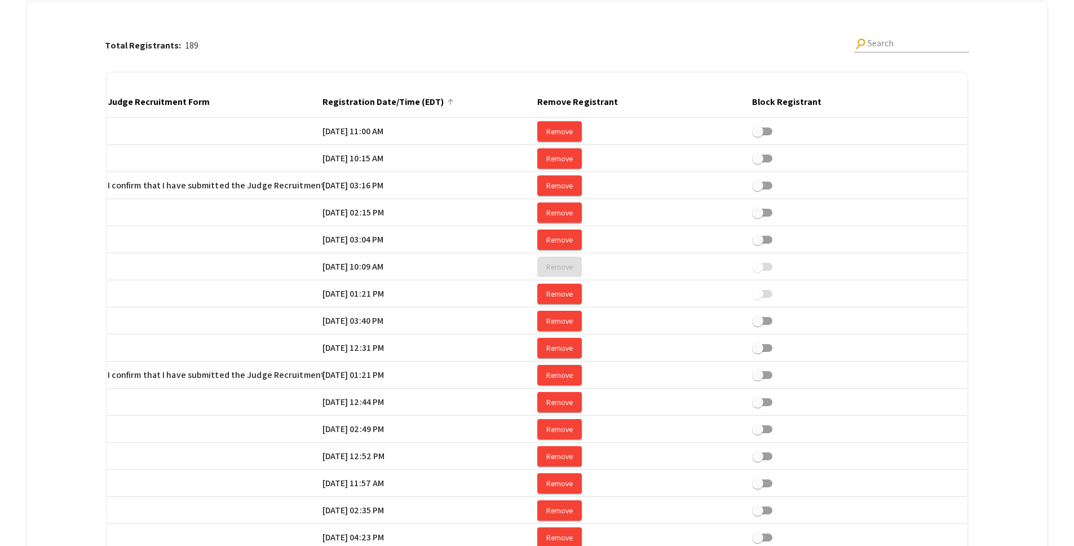
click at [450, 102] on div at bounding box center [450, 102] width 1 height 6
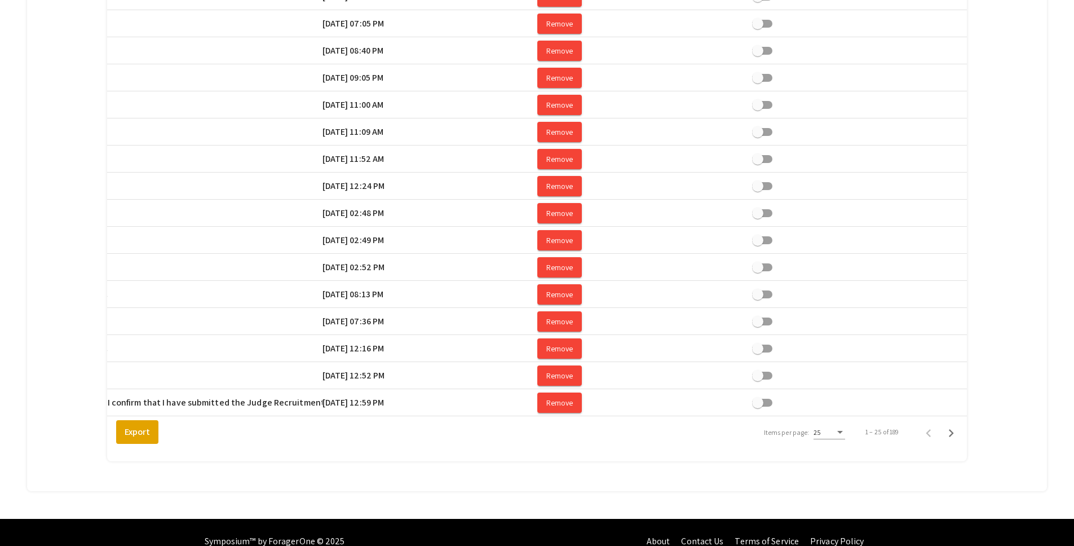
scroll to position [534, 0]
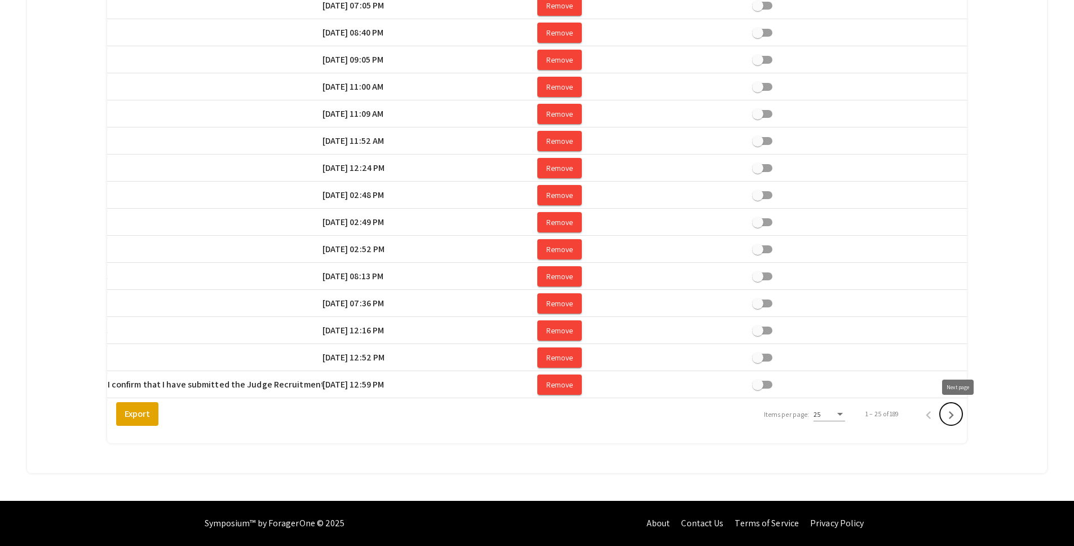
click at [959, 413] on icon "Next page" at bounding box center [951, 415] width 16 height 16
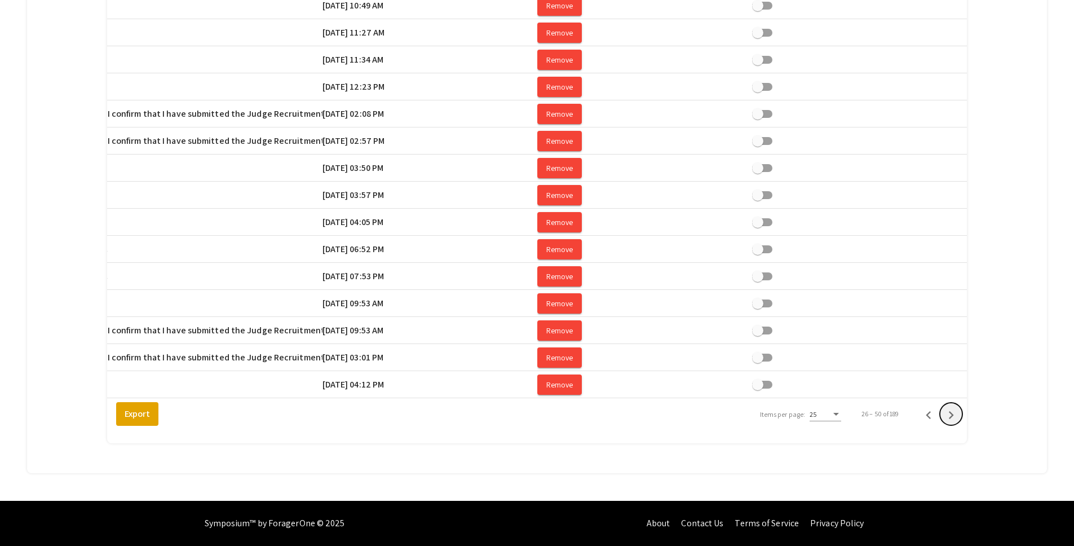
click at [959, 413] on icon "Next page" at bounding box center [951, 415] width 16 height 16
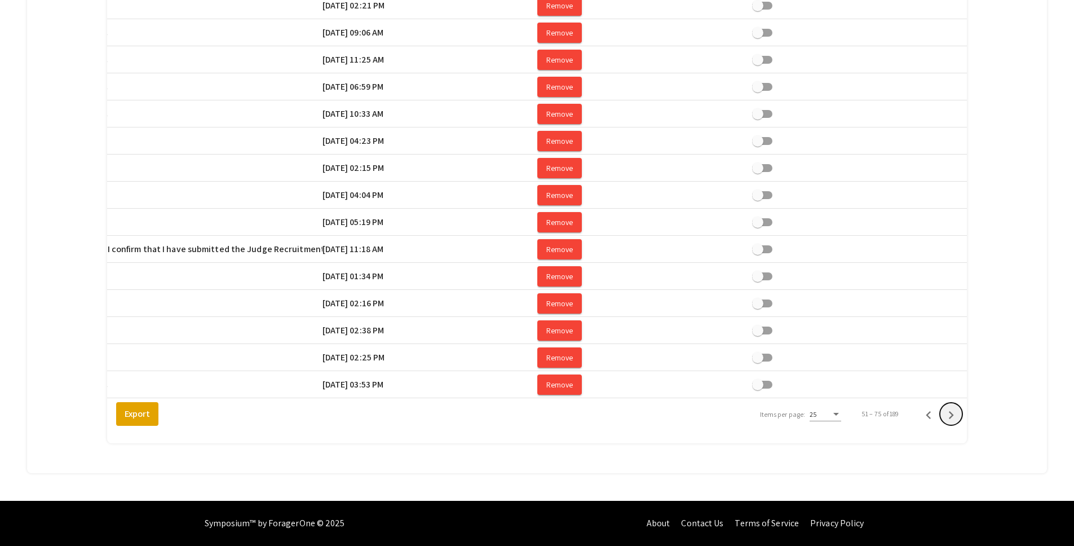
click at [959, 413] on icon "Next page" at bounding box center [951, 415] width 16 height 16
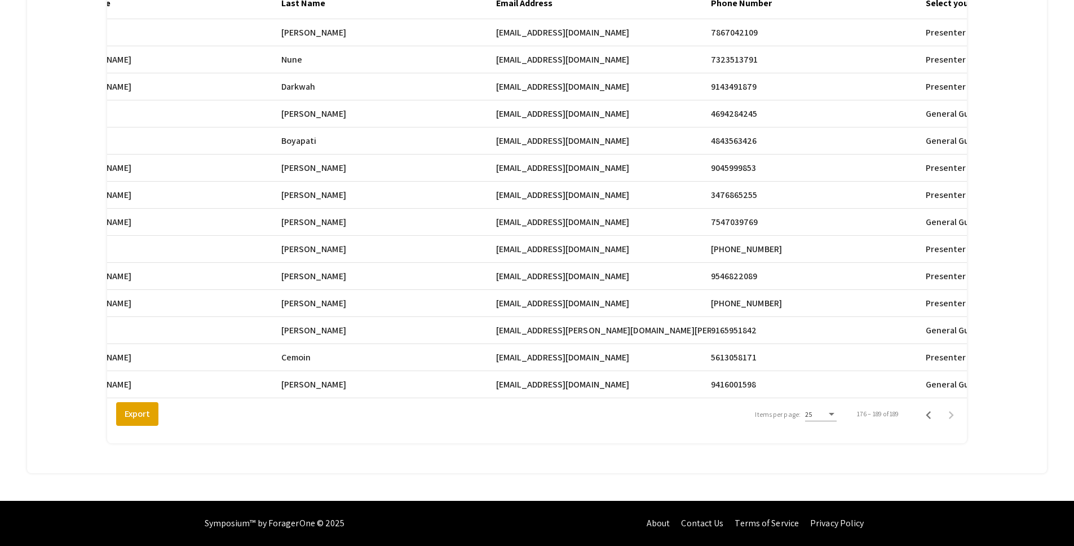
scroll to position [0, 475]
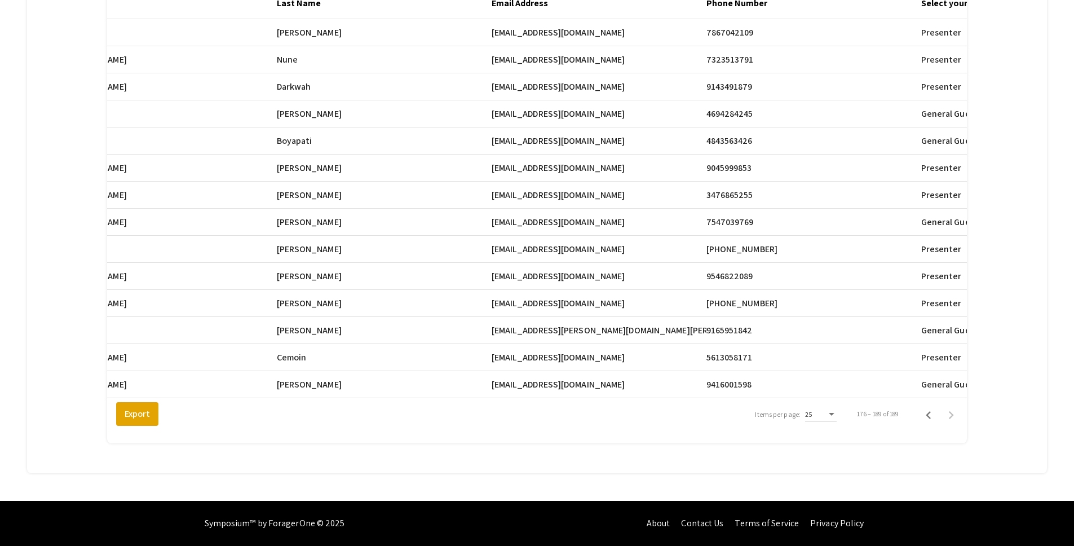
click at [503, 298] on span "dw1713@mynsu.nova.edu" at bounding box center [559, 304] width 134 height 14
drag, startPoint x: 501, startPoint y: 297, endPoint x: 601, endPoint y: 298, distance: 100.4
click at [601, 298] on mat-cell "dw1713@mynsu.nova.edu" at bounding box center [599, 303] width 215 height 27
copy span "dw1713@mynsu.nova.edu"
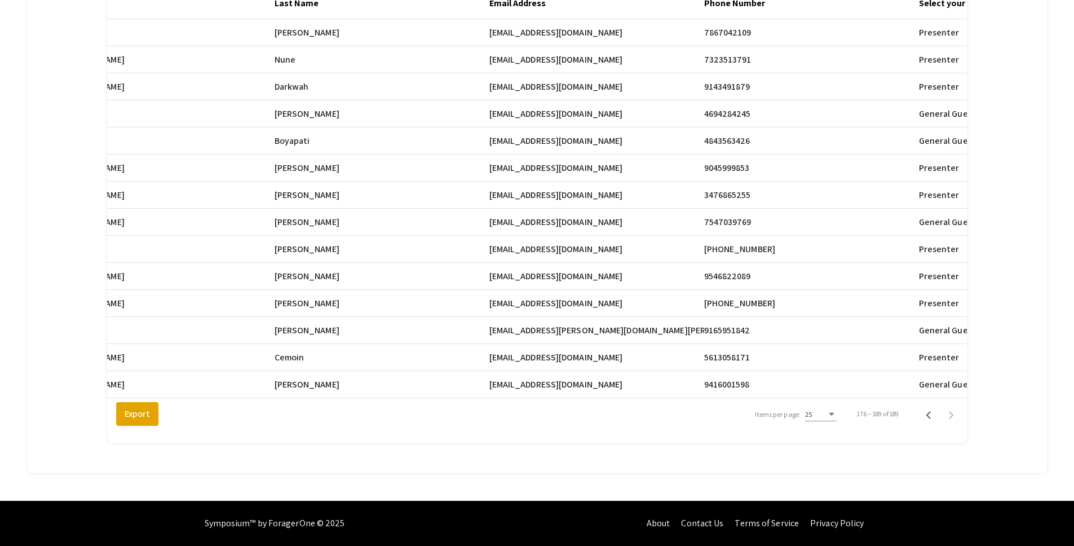
click at [509, 275] on mat-cell "donnahuin@gmail.com" at bounding box center [596, 276] width 215 height 27
drag, startPoint x: 497, startPoint y: 270, endPoint x: 586, endPoint y: 271, distance: 89.1
click at [586, 271] on span "donnahuin@gmail.com" at bounding box center [556, 277] width 134 height 14
copy span "donnahuin@gmail.com"
click at [510, 192] on span "[EMAIL_ADDRESS][DOMAIN_NAME]" at bounding box center [556, 195] width 134 height 14
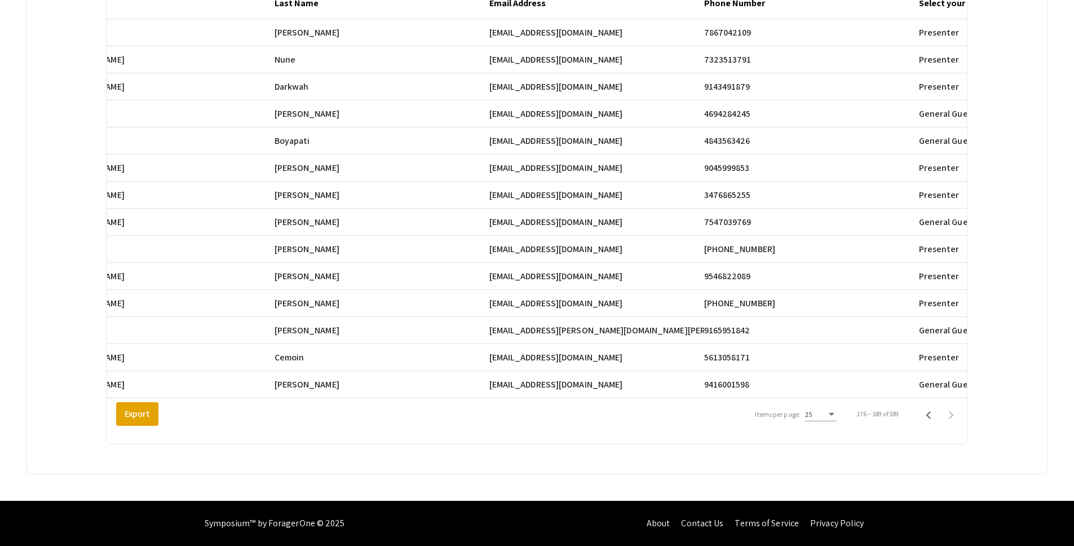
click at [497, 188] on span "[EMAIL_ADDRESS][DOMAIN_NAME]" at bounding box center [556, 195] width 134 height 14
drag, startPoint x: 497, startPoint y: 187, endPoint x: 594, endPoint y: 189, distance: 97.0
click at [594, 189] on span "[EMAIL_ADDRESS][DOMAIN_NAME]" at bounding box center [556, 195] width 134 height 14
drag, startPoint x: 496, startPoint y: 161, endPoint x: 560, endPoint y: 160, distance: 64.3
click at [560, 161] on span "ah3249@mynsu.nova.edu" at bounding box center [556, 168] width 134 height 14
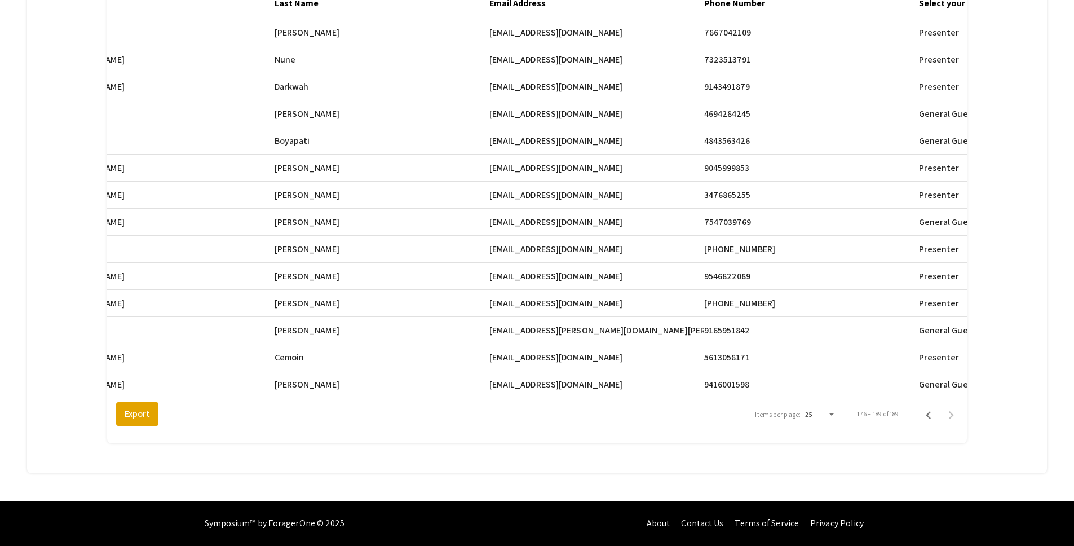
drag, startPoint x: 498, startPoint y: 161, endPoint x: 596, endPoint y: 160, distance: 97.5
click at [596, 161] on span "ah3249@mynsu.nova.edu" at bounding box center [556, 168] width 134 height 14
click at [513, 80] on span "[EMAIL_ADDRESS][DOMAIN_NAME]" at bounding box center [556, 87] width 134 height 14
drag, startPoint x: 495, startPoint y: 81, endPoint x: 575, endPoint y: 82, distance: 80.1
click at [489, 82] on mat-row "Janice Darkwah jxd4229@miami.edu Janice Darkwah jxd4229@miami.edu 9143491879 Pr…" at bounding box center [59, 86] width 859 height 27
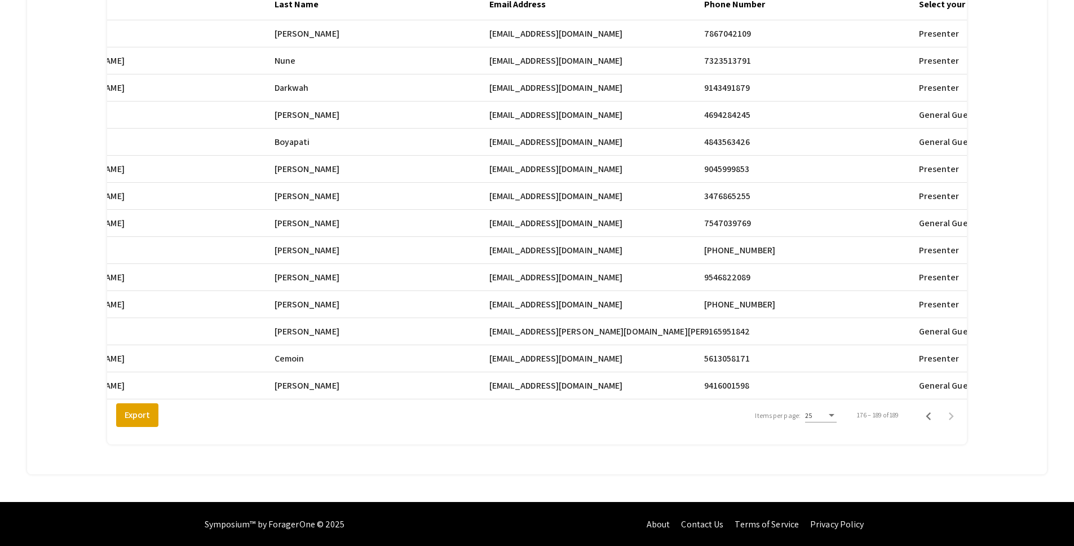
scroll to position [225, 0]
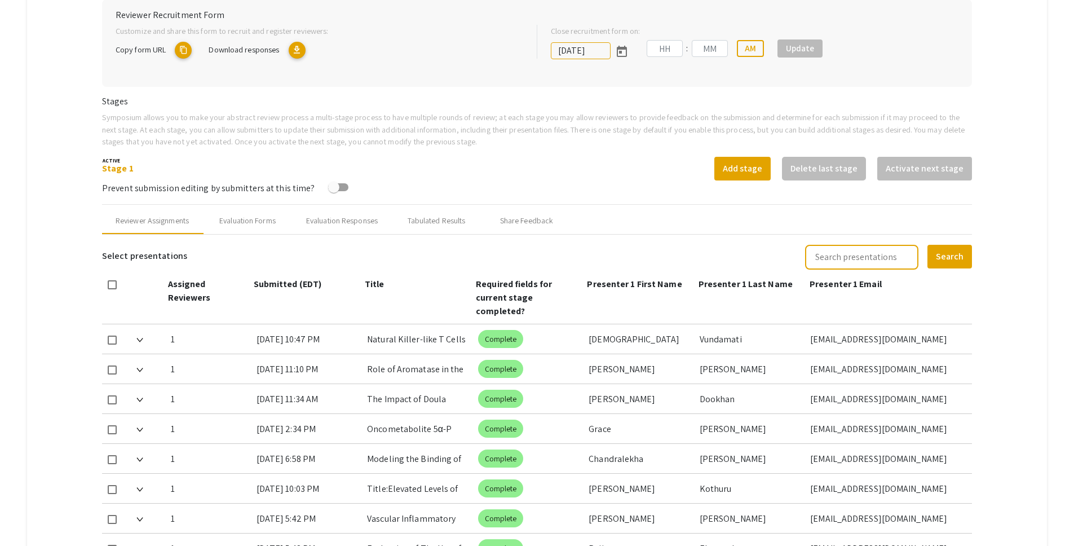
type input "[DATE]"
type input "05"
type input "00"
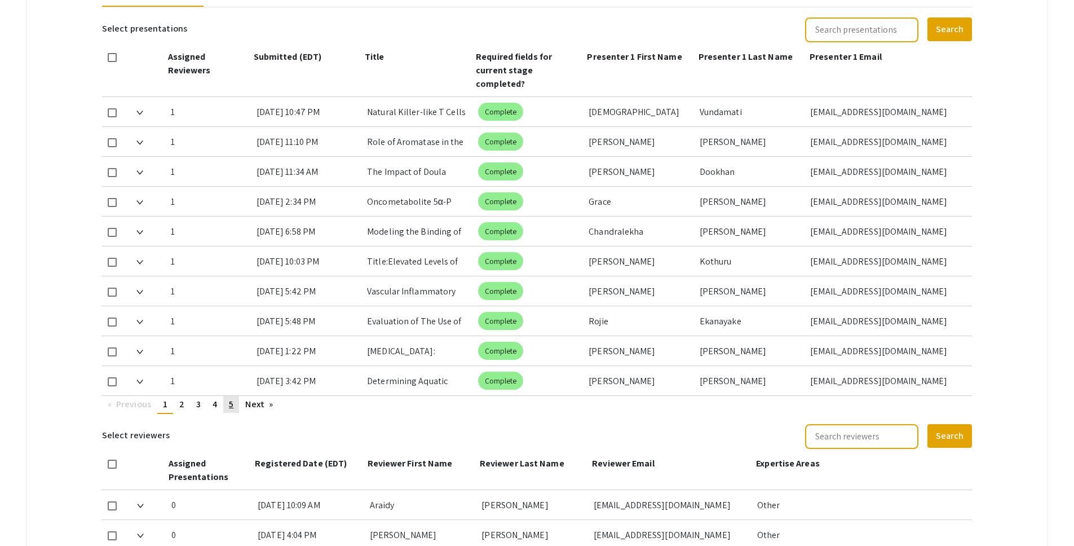
click at [235, 396] on link "page 5" at bounding box center [231, 404] width 16 height 17
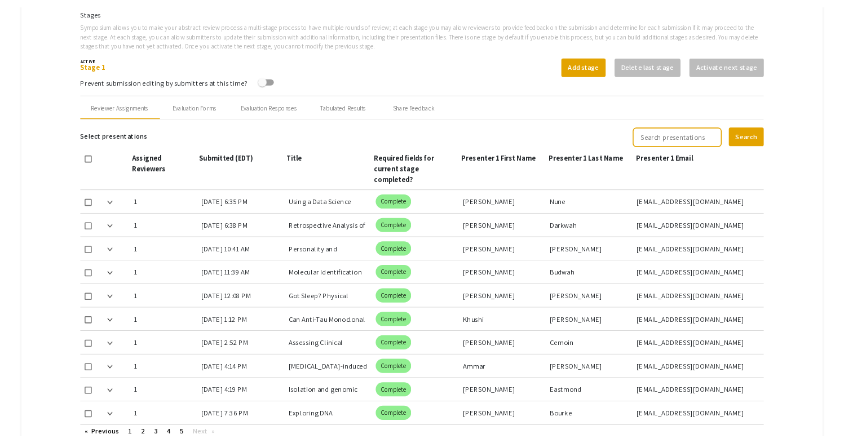
scroll to position [333, 0]
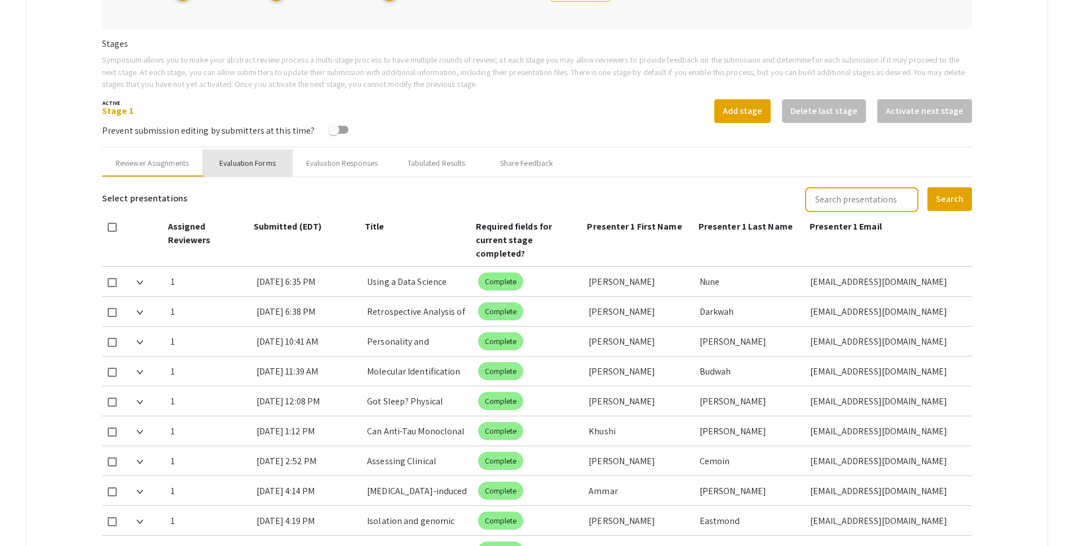
click at [257, 166] on div "Evaluation Forms" at bounding box center [247, 163] width 56 height 12
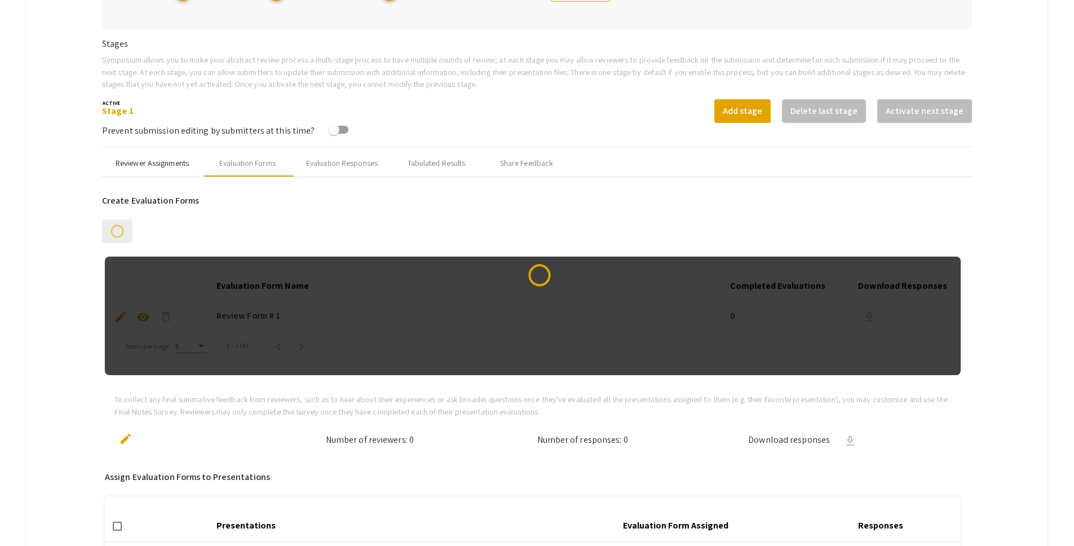
click at [149, 163] on div "Reviewer Assignments" at bounding box center [152, 163] width 73 height 12
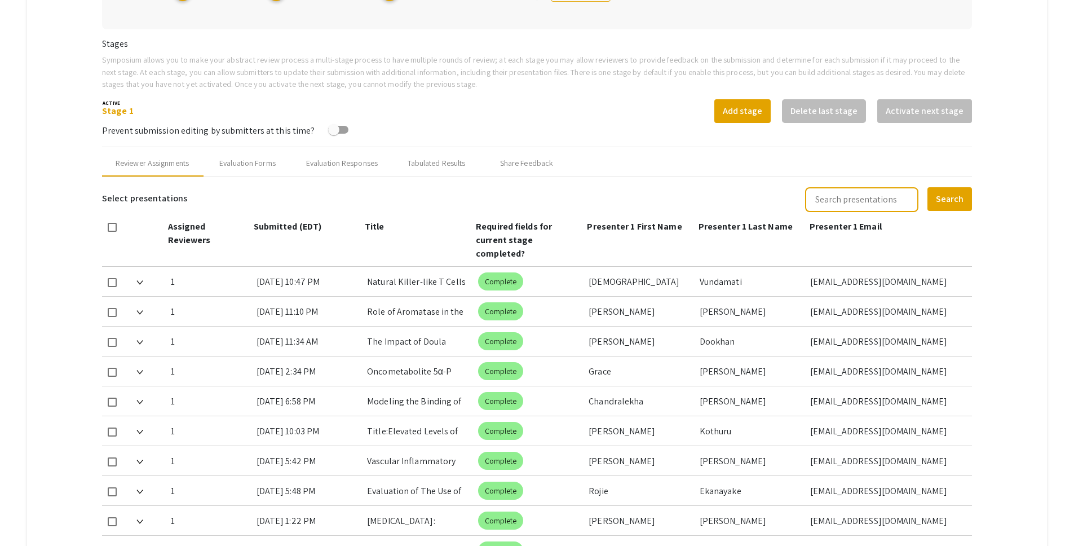
click at [69, 255] on mat-tab-group "Abstract Management Submissions Abstract Booklet Helpful articles Abstract Mana…" at bounding box center [537, 382] width 1020 height 1168
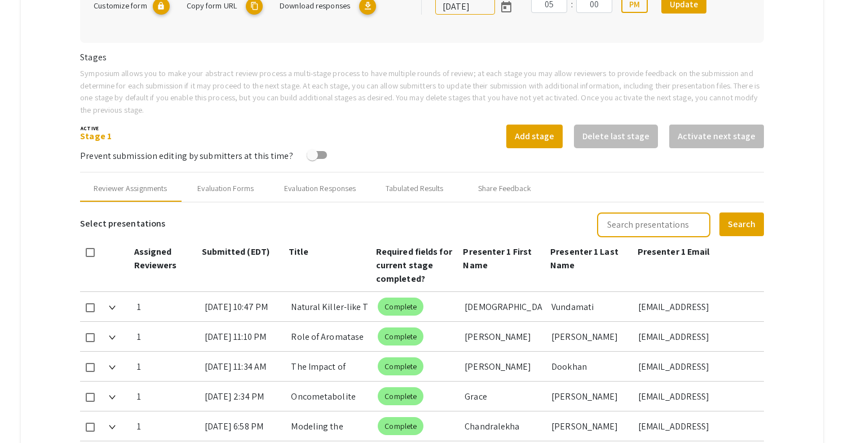
click at [799, 130] on mat-tab-group "Abstract Management Submissions Abstract Booklet Helpful articles Abstract Mana…" at bounding box center [422, 402] width 802 height 1174
